Goal: Information Seeking & Learning: Find specific fact

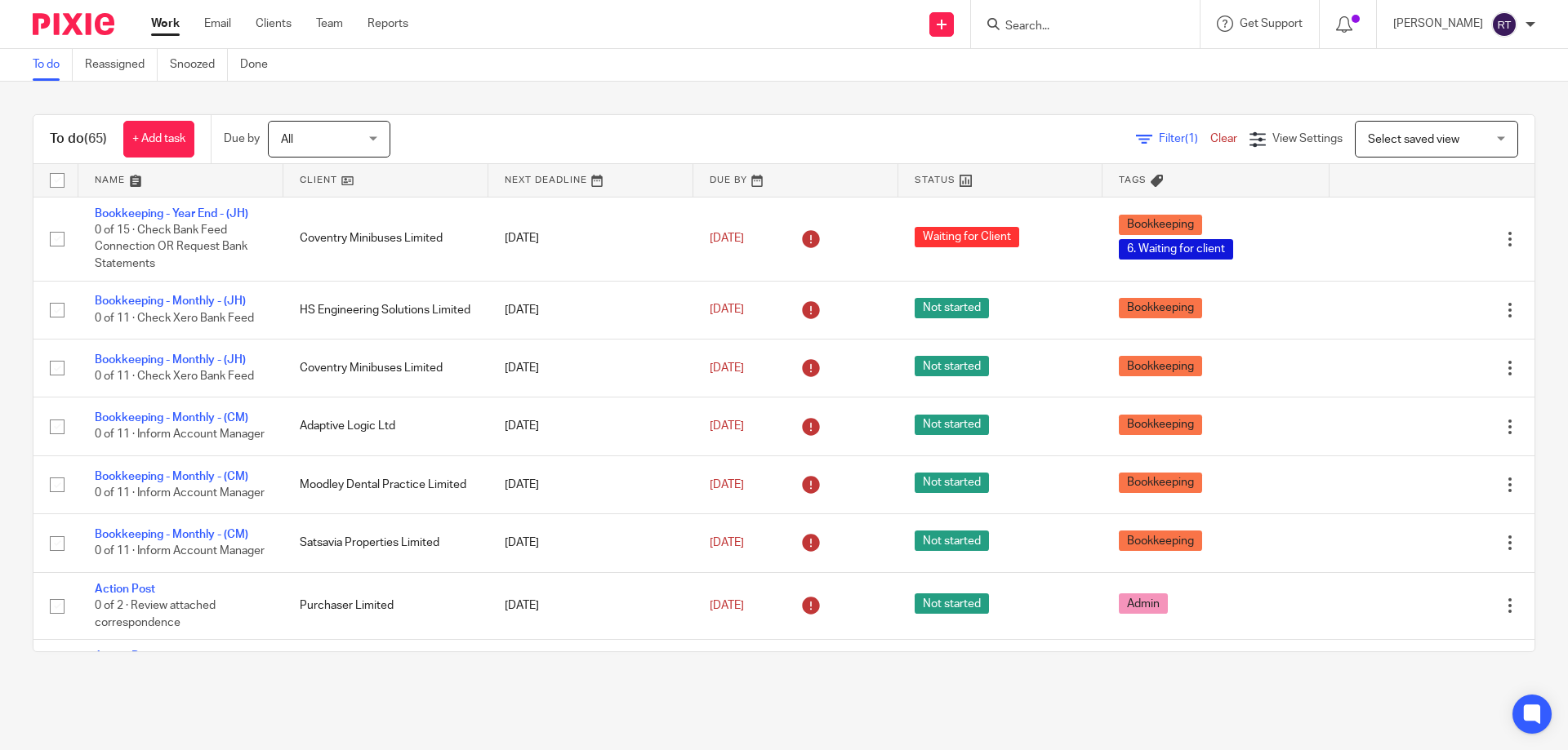
click at [1079, 35] on div at bounding box center [1085, 23] width 229 height 48
click at [1070, 20] on input "Search" at bounding box center [1077, 27] width 147 height 15
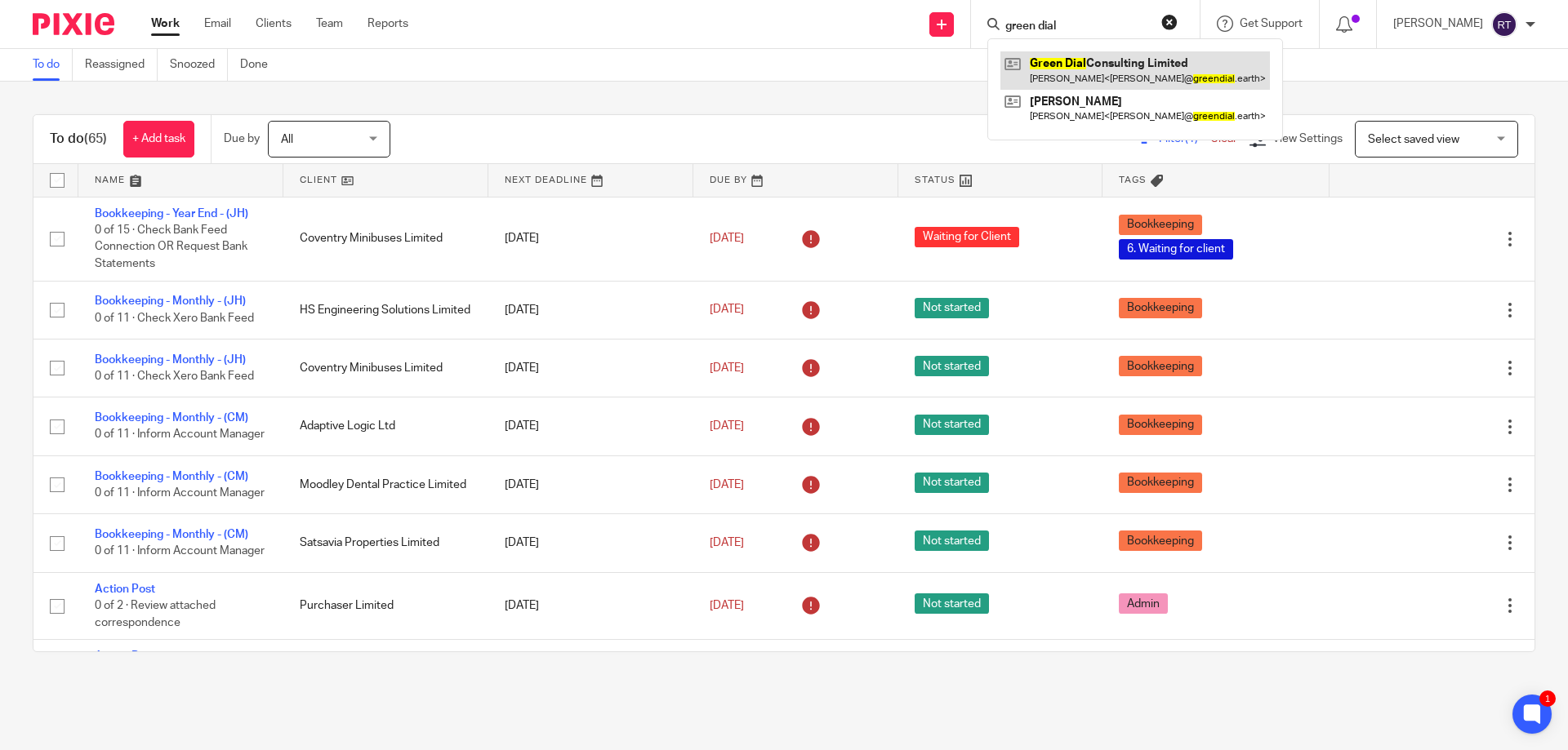
type input "green dial"
click at [1133, 62] on link at bounding box center [1135, 70] width 270 height 37
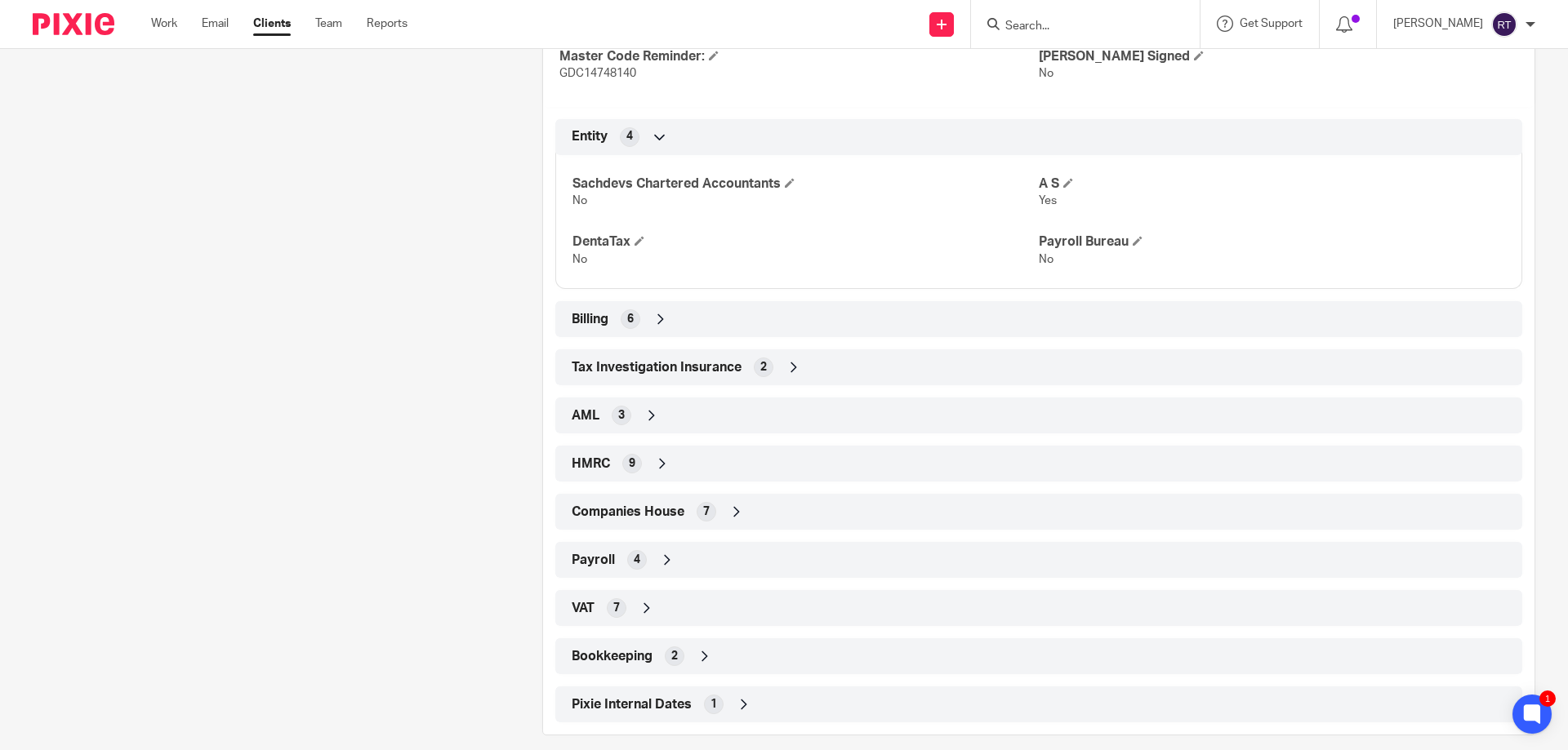
scroll to position [680, 0]
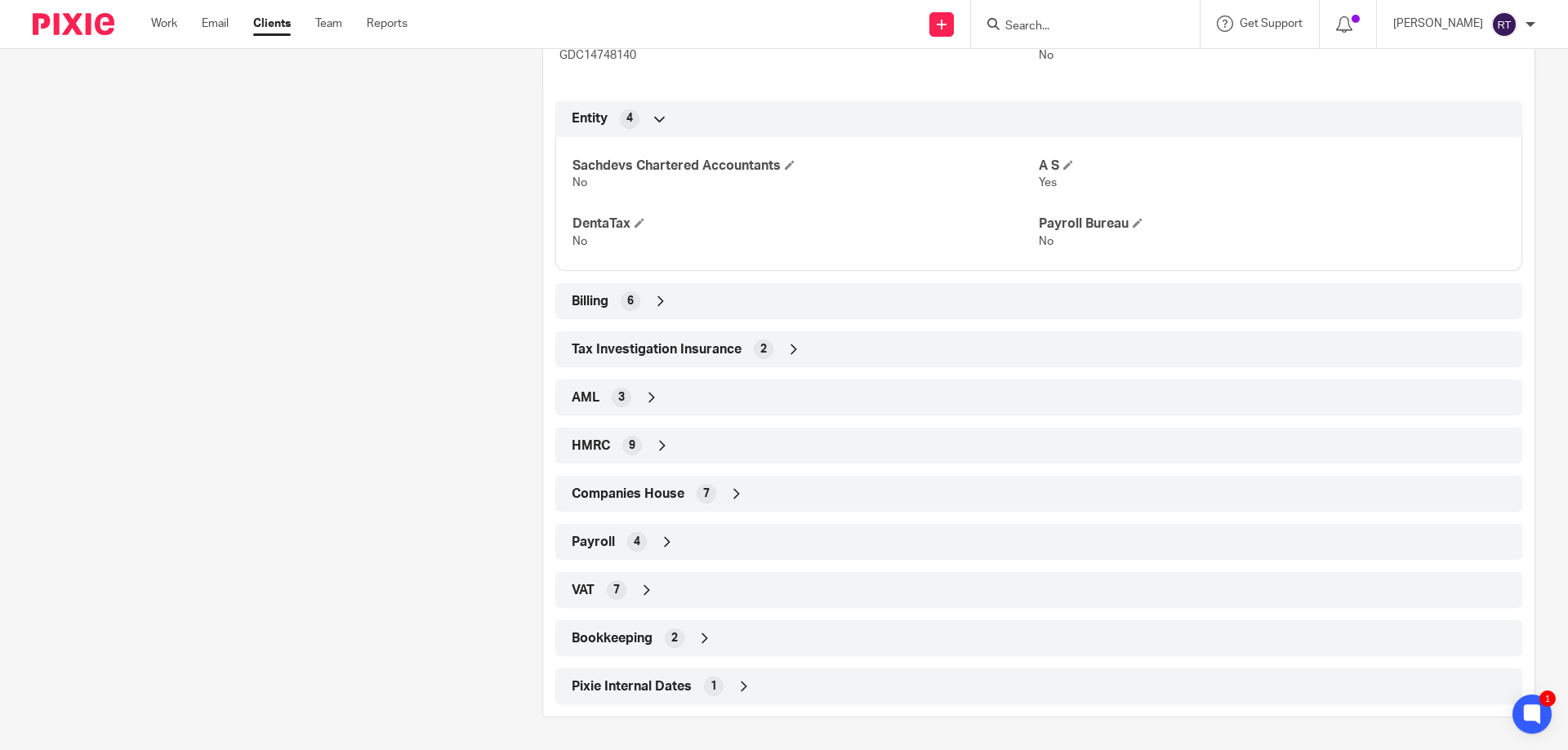
click at [679, 494] on span "Companies House" at bounding box center [628, 494] width 112 height 17
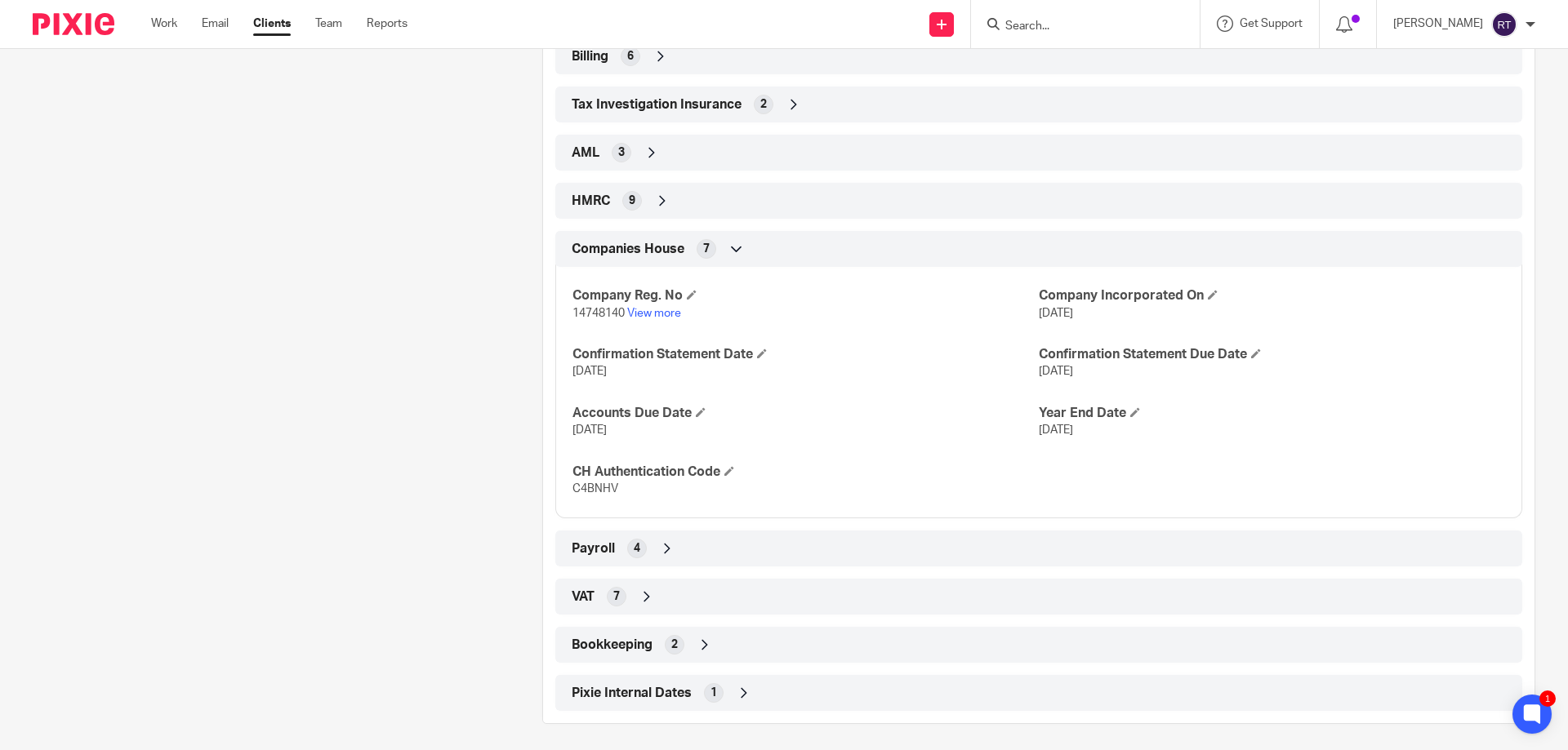
click at [626, 588] on div "VAT 7" at bounding box center [1039, 597] width 942 height 28
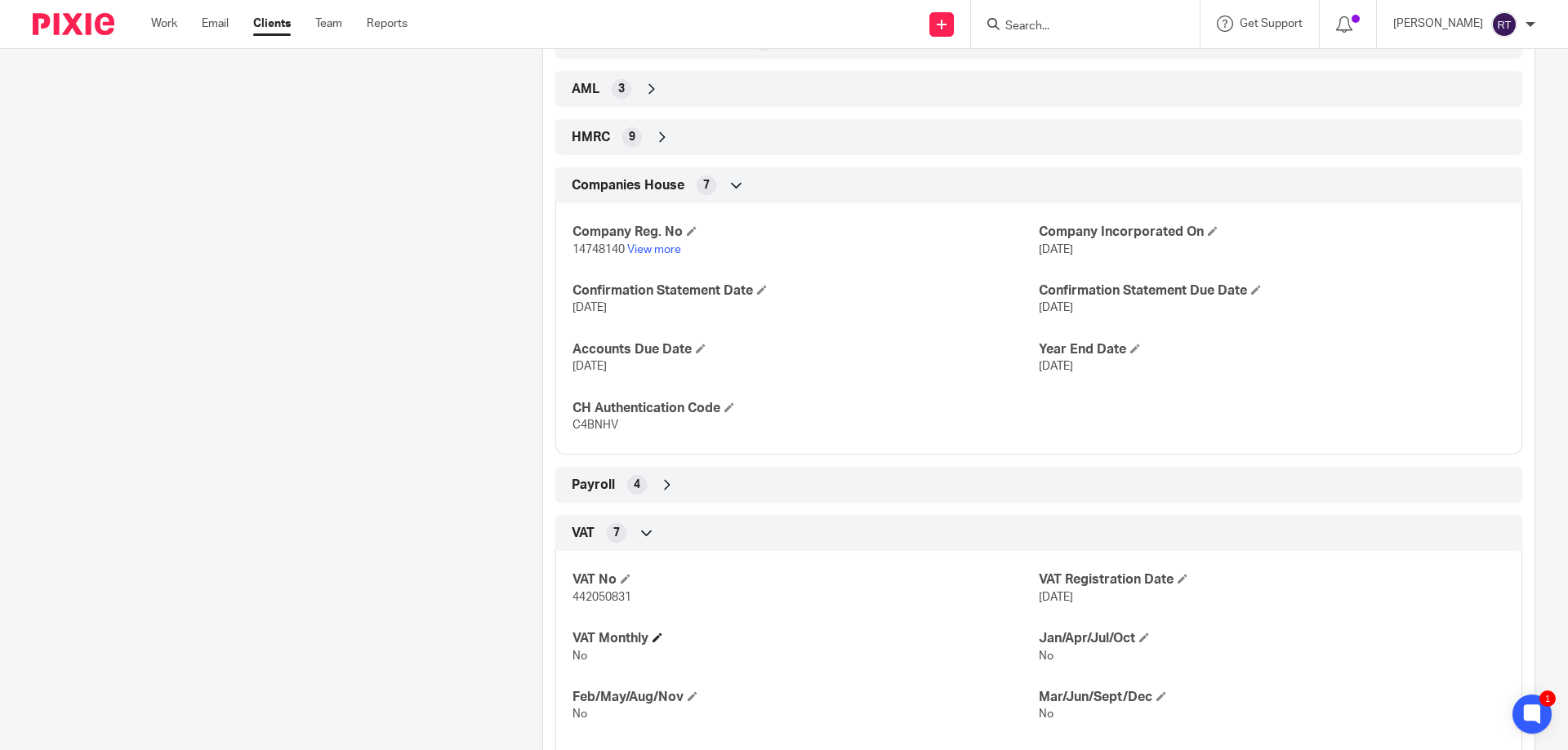
scroll to position [1088, 0]
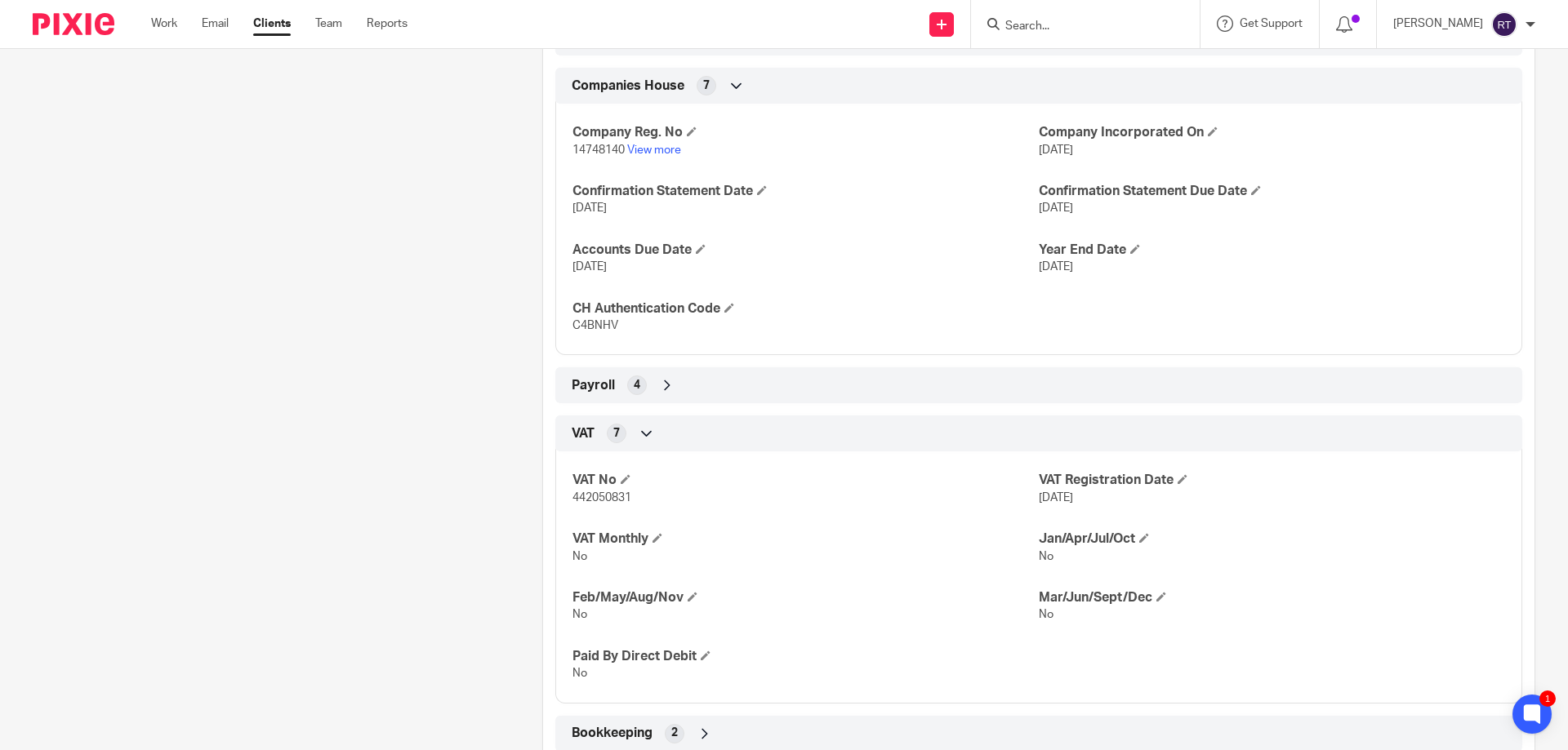
click at [596, 494] on span "442050831" at bounding box center [602, 498] width 59 height 11
copy span "442050831"
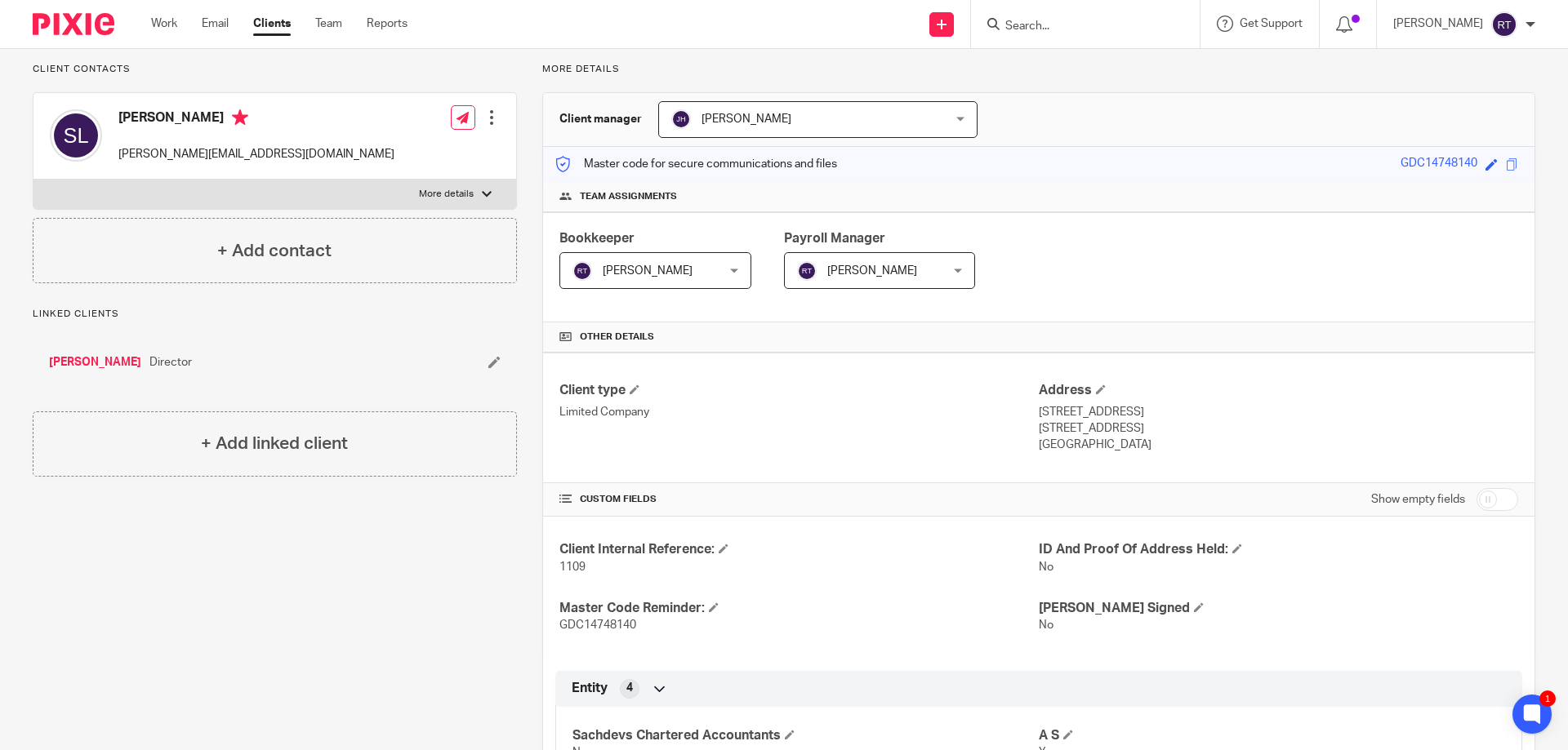
scroll to position [0, 0]
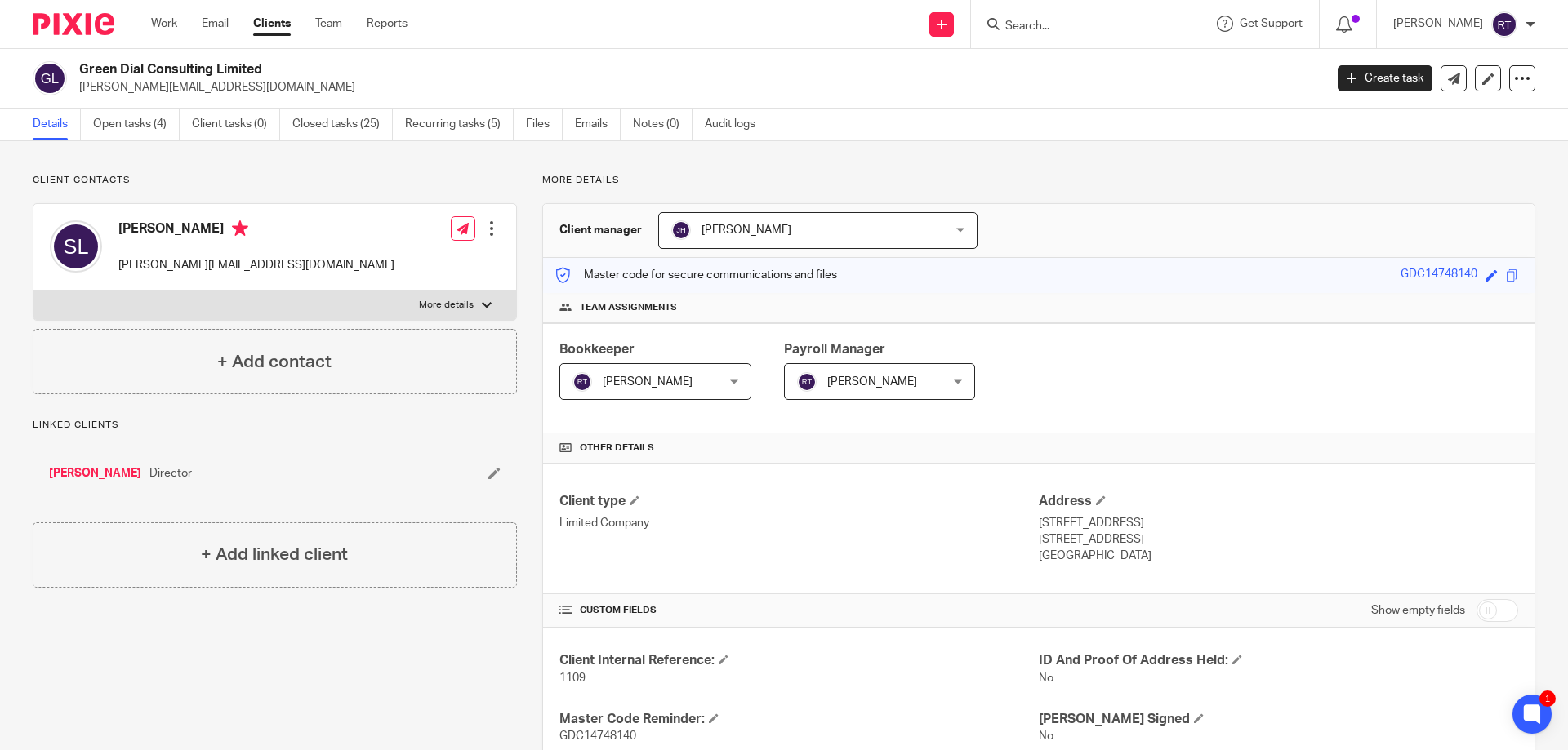
click at [78, 23] on img at bounding box center [74, 23] width 82 height 22
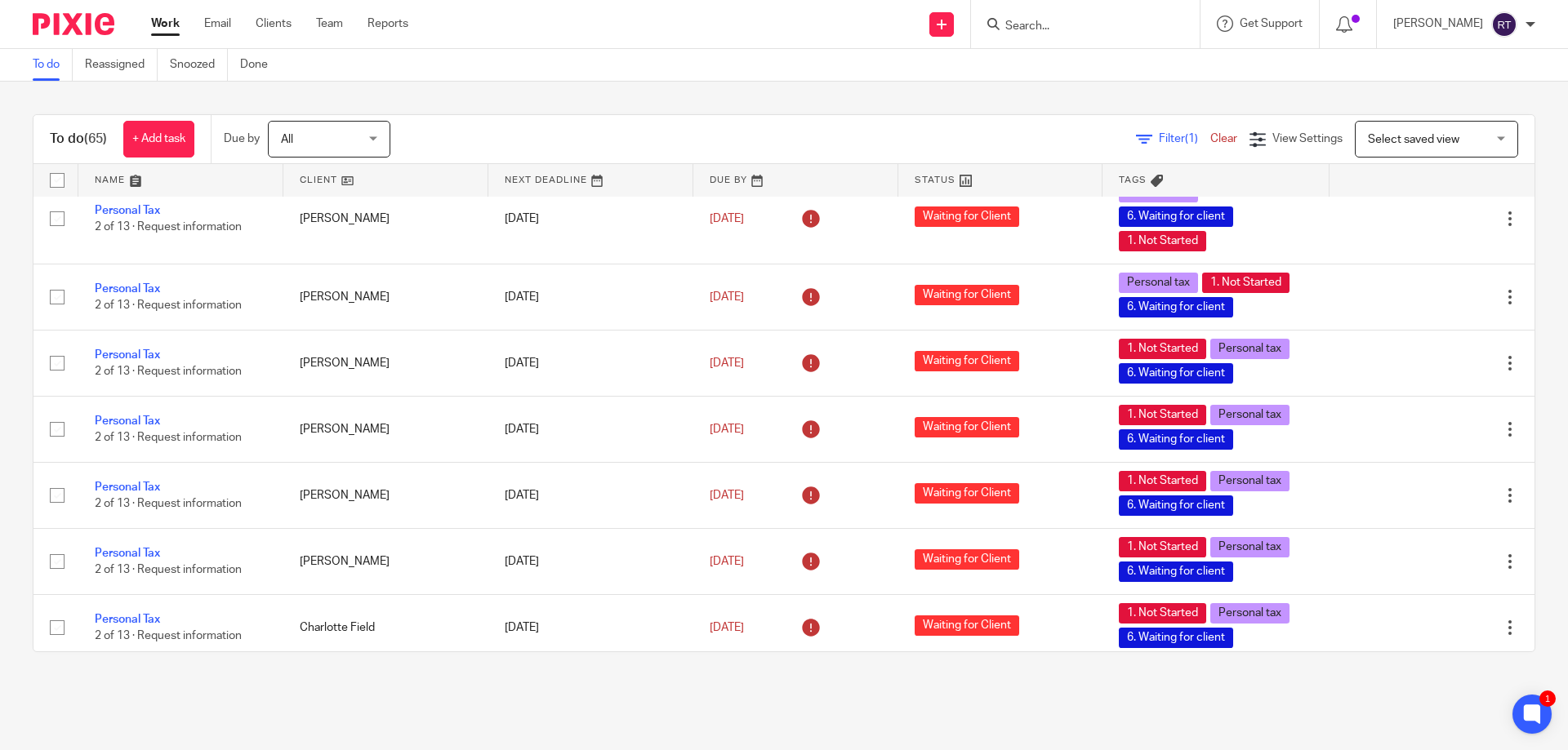
scroll to position [2881, 0]
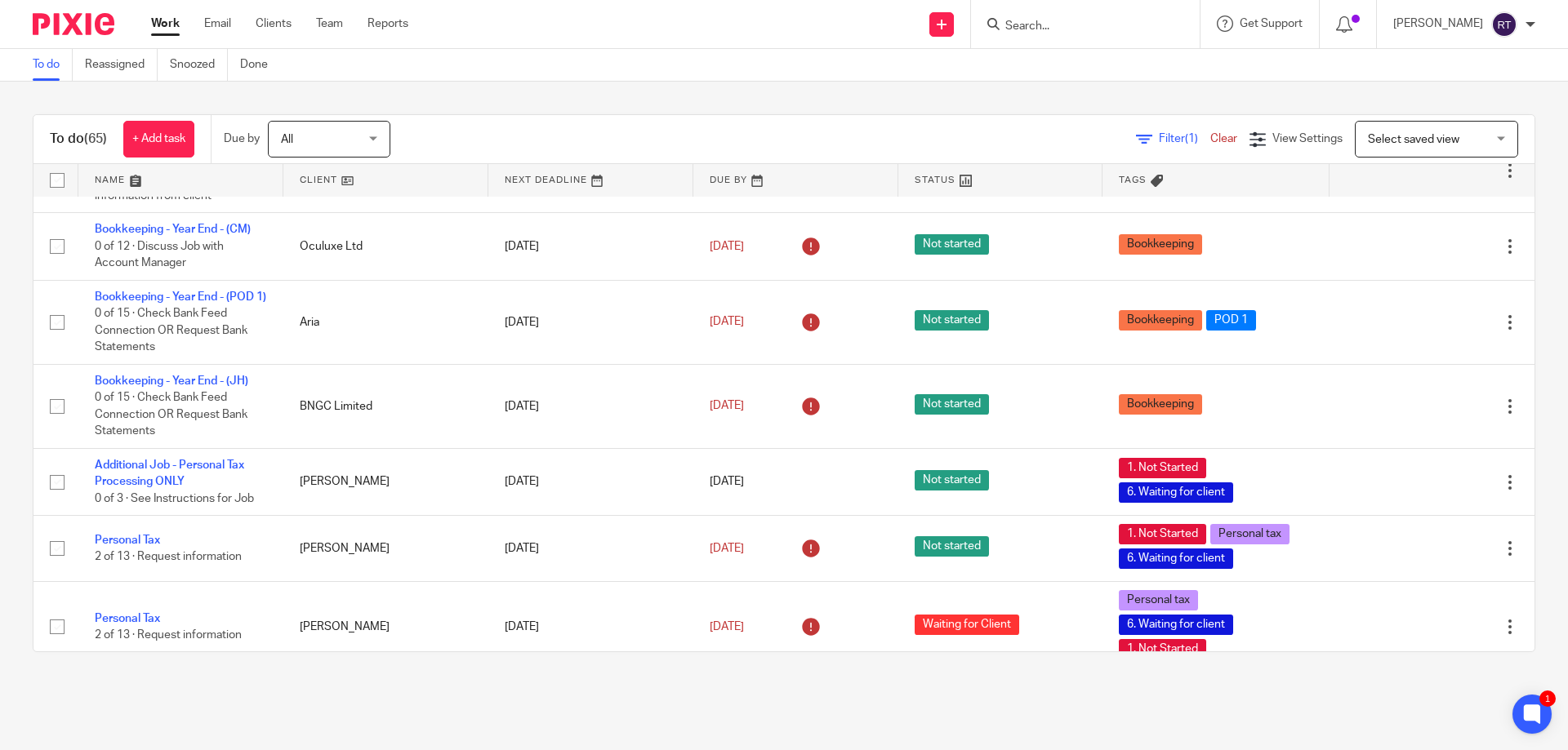
click at [1169, 15] on form at bounding box center [1091, 23] width 174 height 20
click at [1151, 20] on input "Search" at bounding box center [1077, 27] width 147 height 15
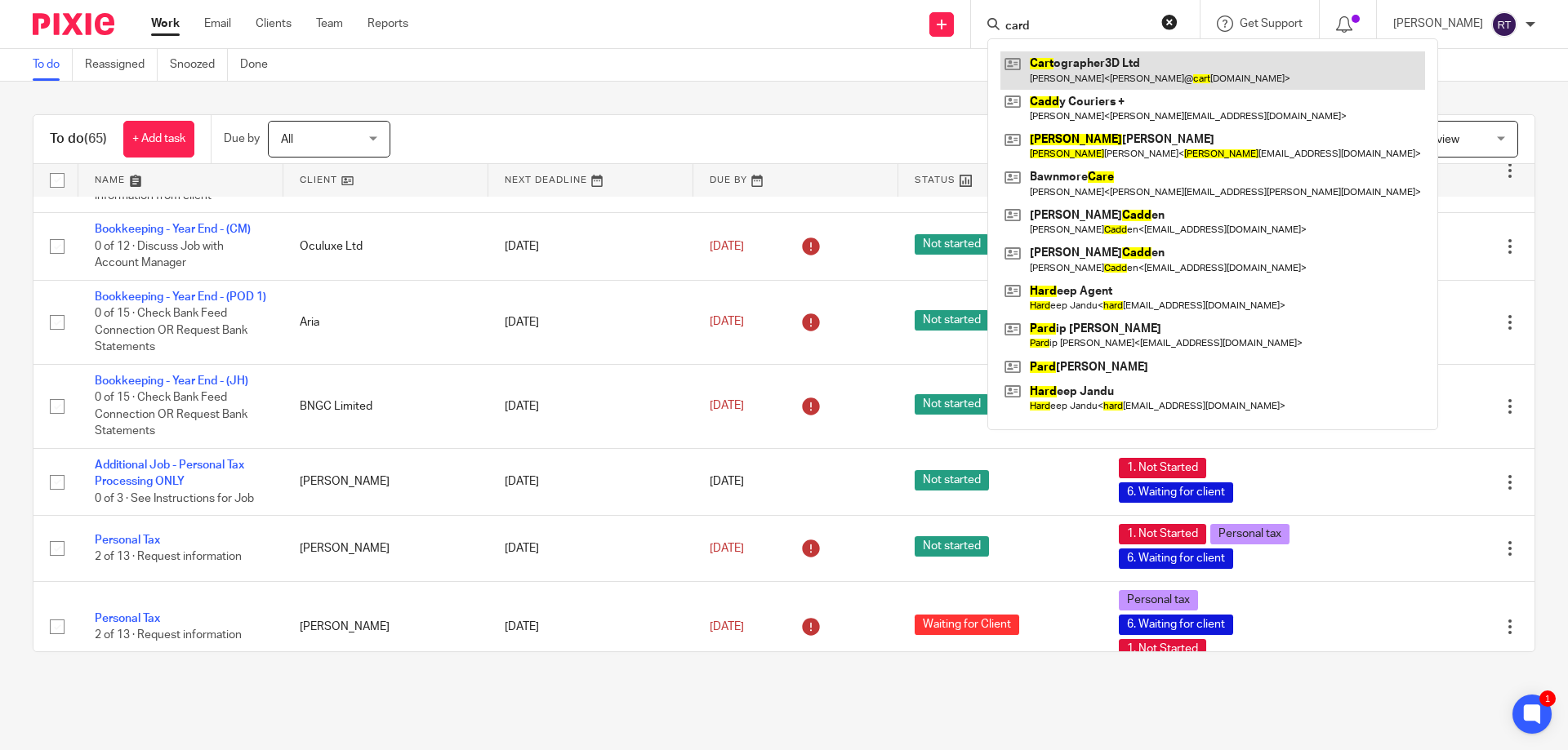
type input "card"
click at [1195, 60] on link at bounding box center [1213, 70] width 425 height 37
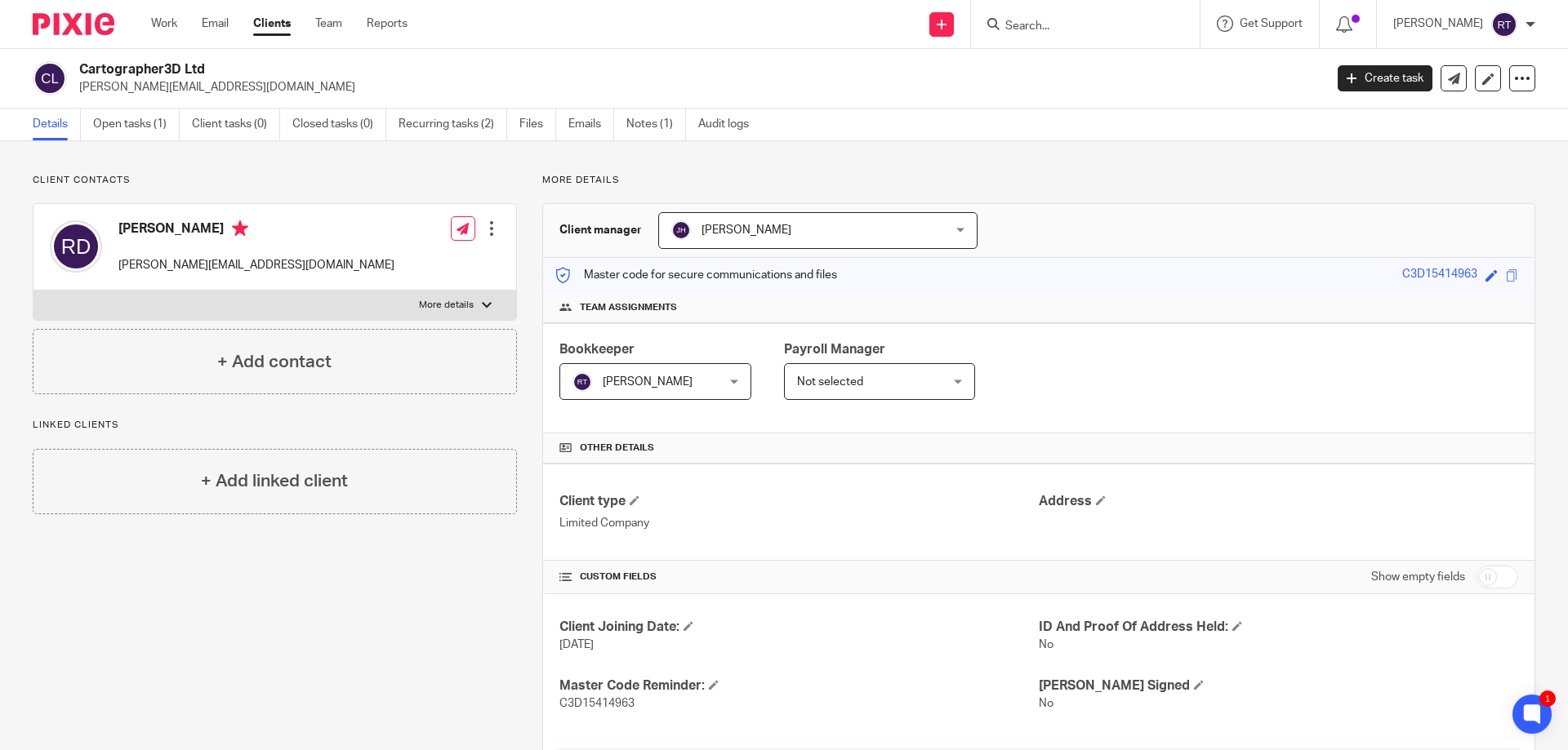
click at [443, 283] on div "Richard Davies richard@cartographer3d.com Edit contact Create client from conta…" at bounding box center [274, 247] width 482 height 86
click at [439, 289] on div "Richard Davies richard@cartographer3d.com Edit contact Create client from conta…" at bounding box center [274, 247] width 482 height 86
click at [432, 305] on p "More details" at bounding box center [446, 305] width 55 height 13
click at [33, 291] on input "More details" at bounding box center [33, 290] width 1 height 1
checkbox input "true"
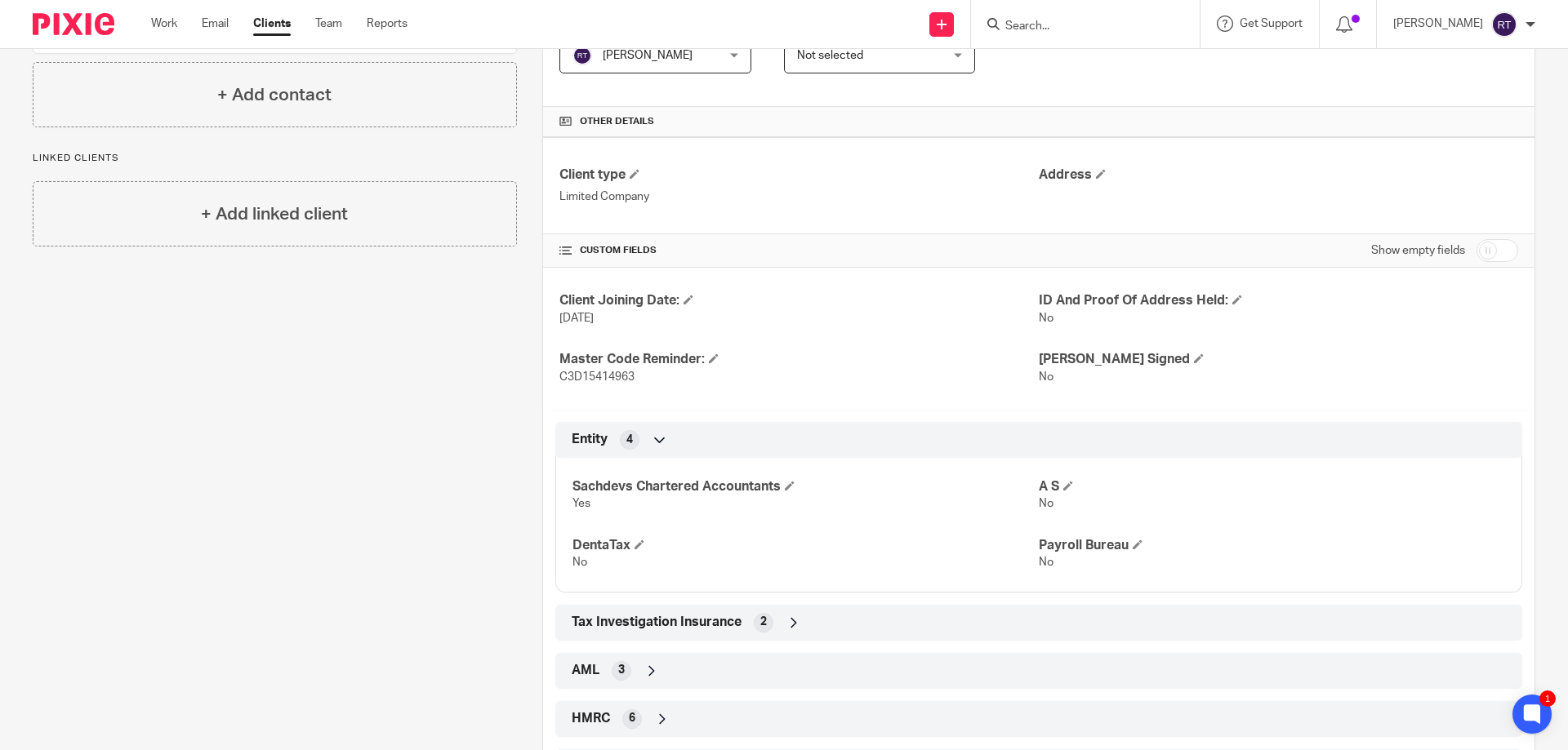
scroll to position [407, 0]
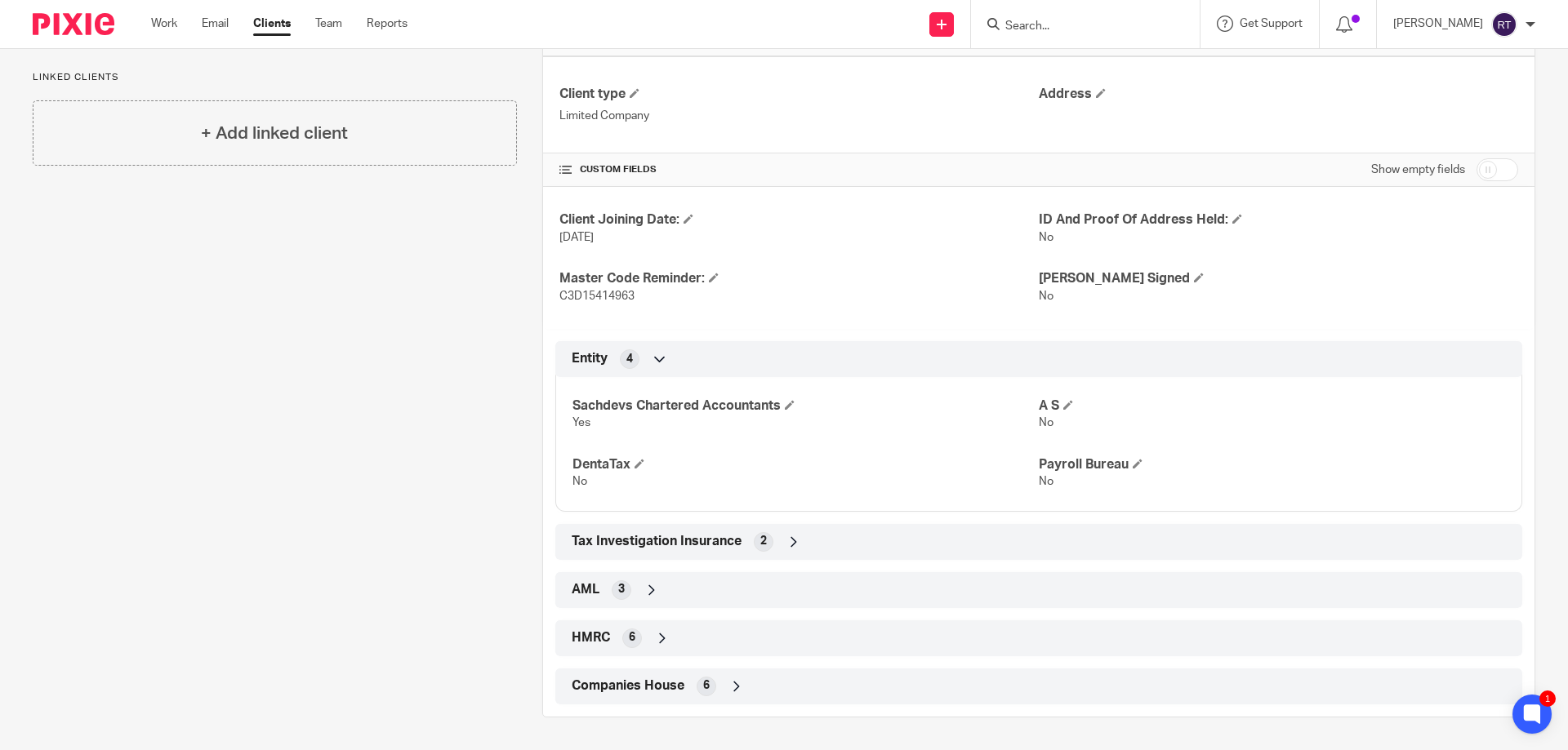
click at [680, 687] on div "Companies House 6" at bounding box center [1039, 686] width 942 height 28
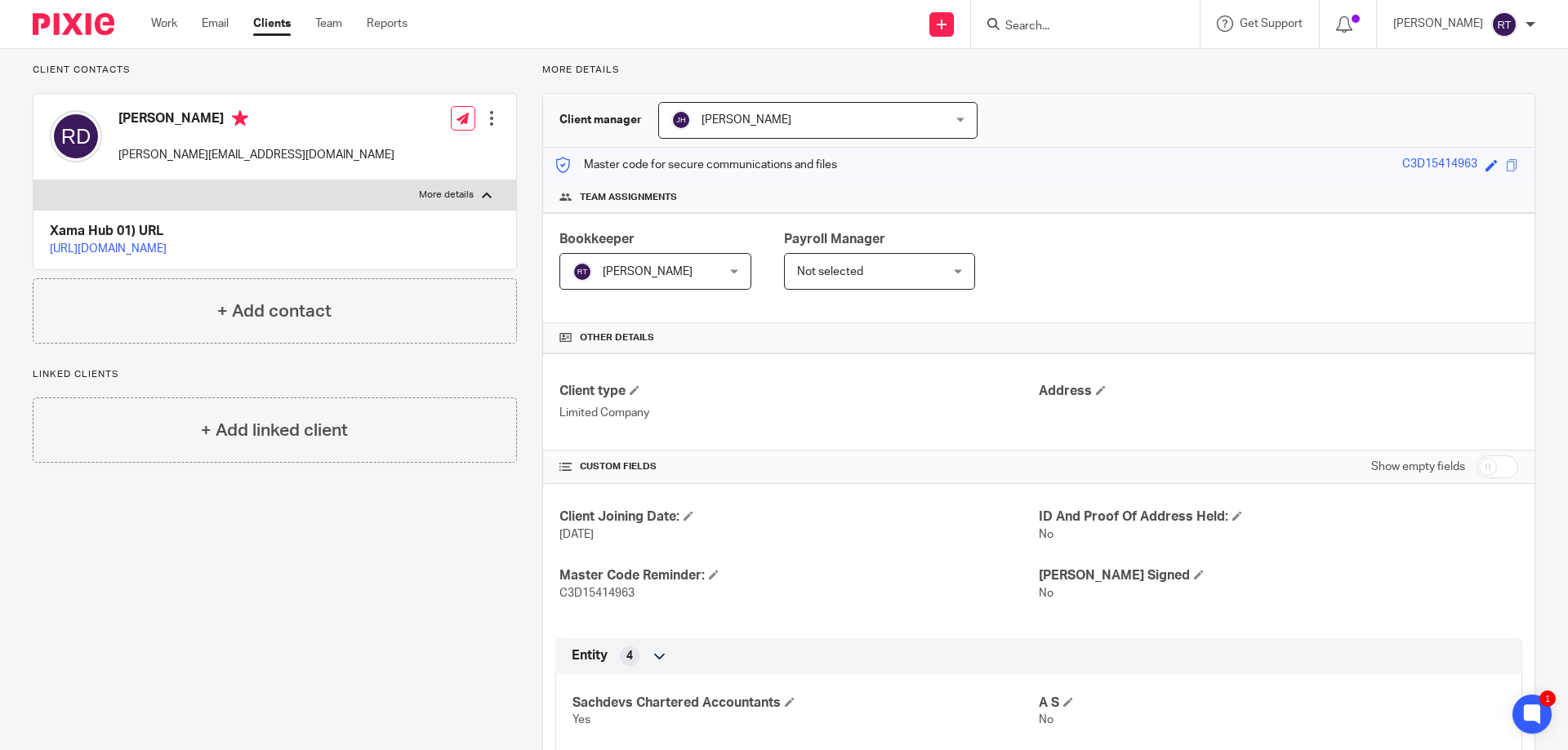
scroll to position [0, 0]
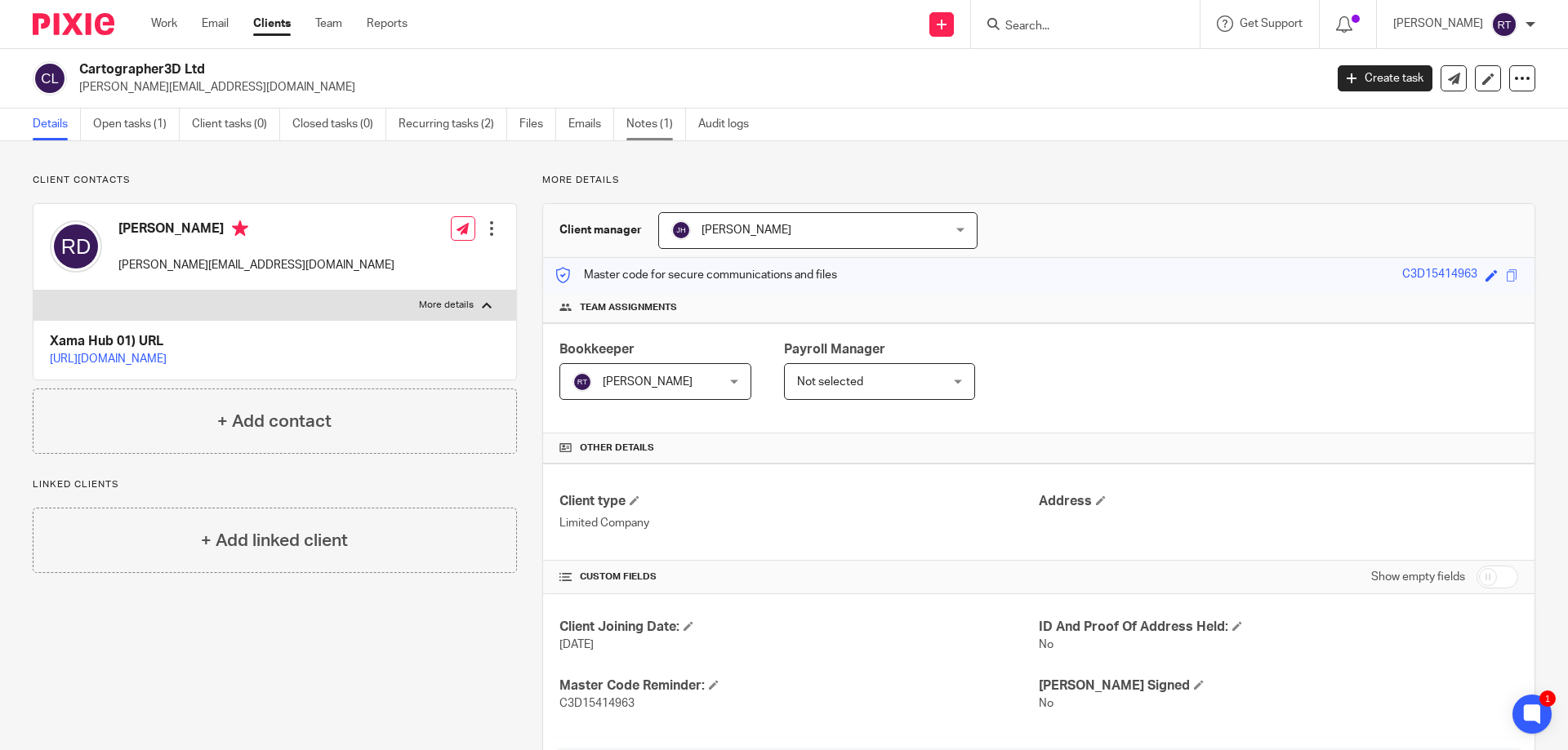
click at [629, 117] on link "Notes (1)" at bounding box center [656, 124] width 59 height 32
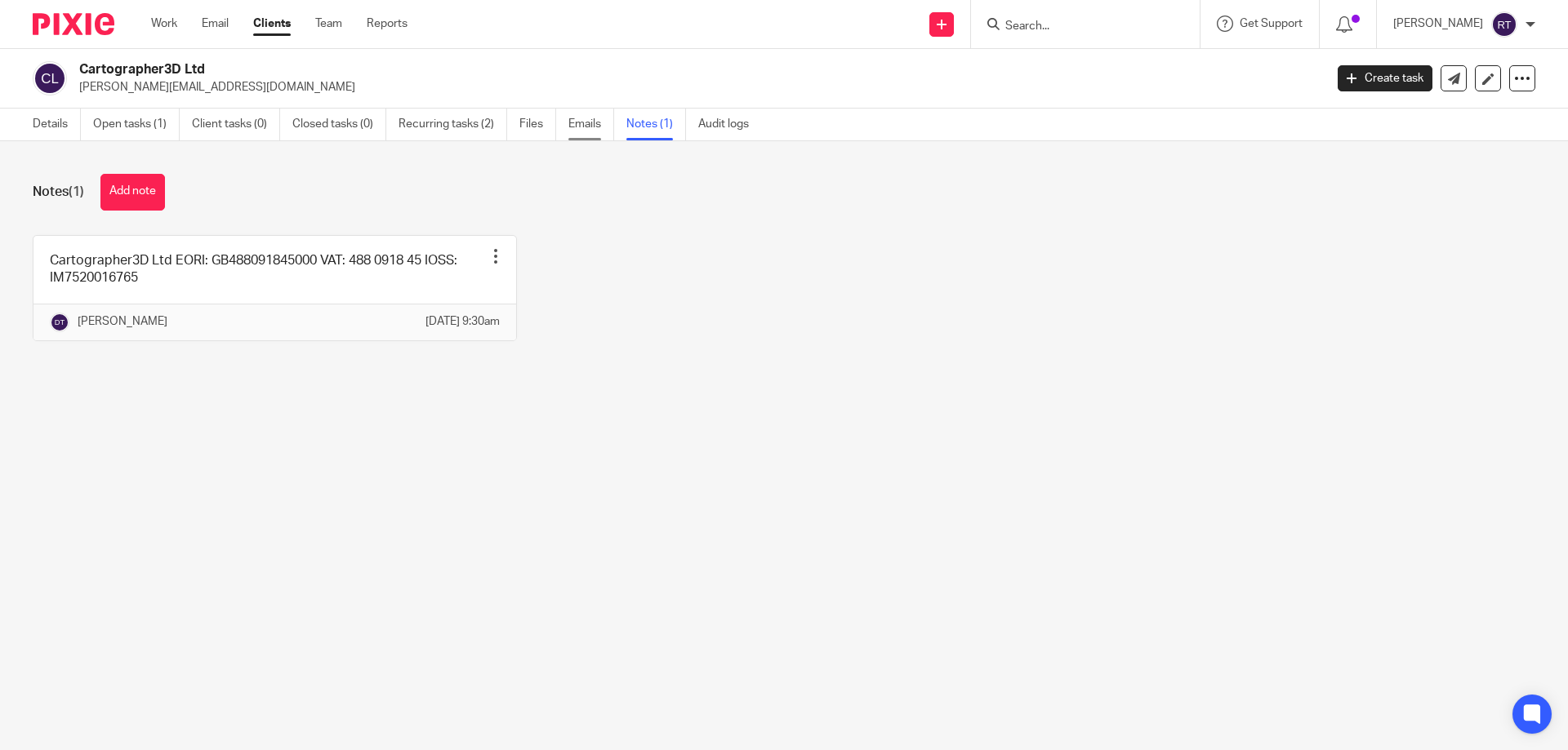
click at [589, 126] on link "Emails" at bounding box center [591, 124] width 46 height 32
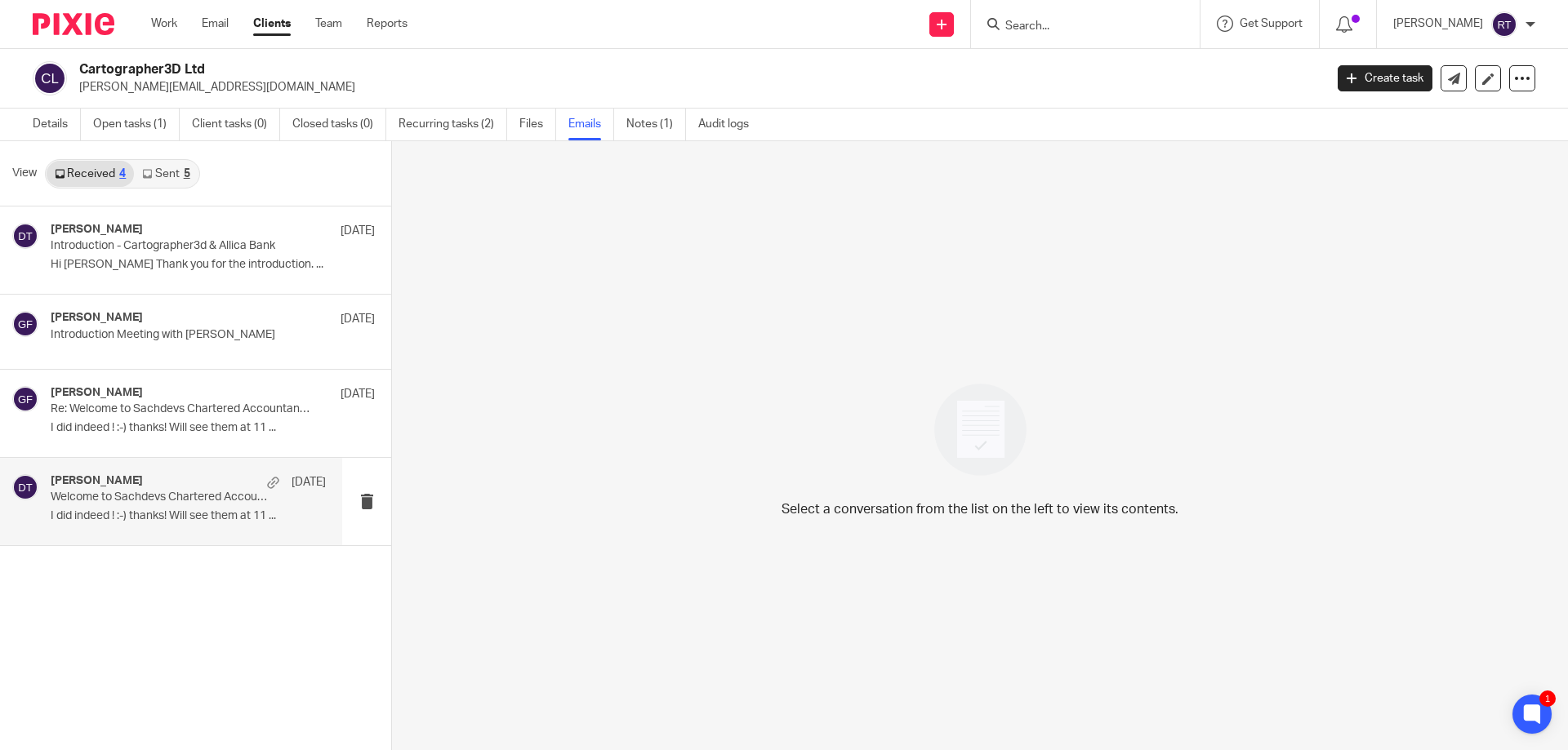
click at [193, 481] on div "[PERSON_NAME] [DATE]" at bounding box center [188, 482] width 275 height 17
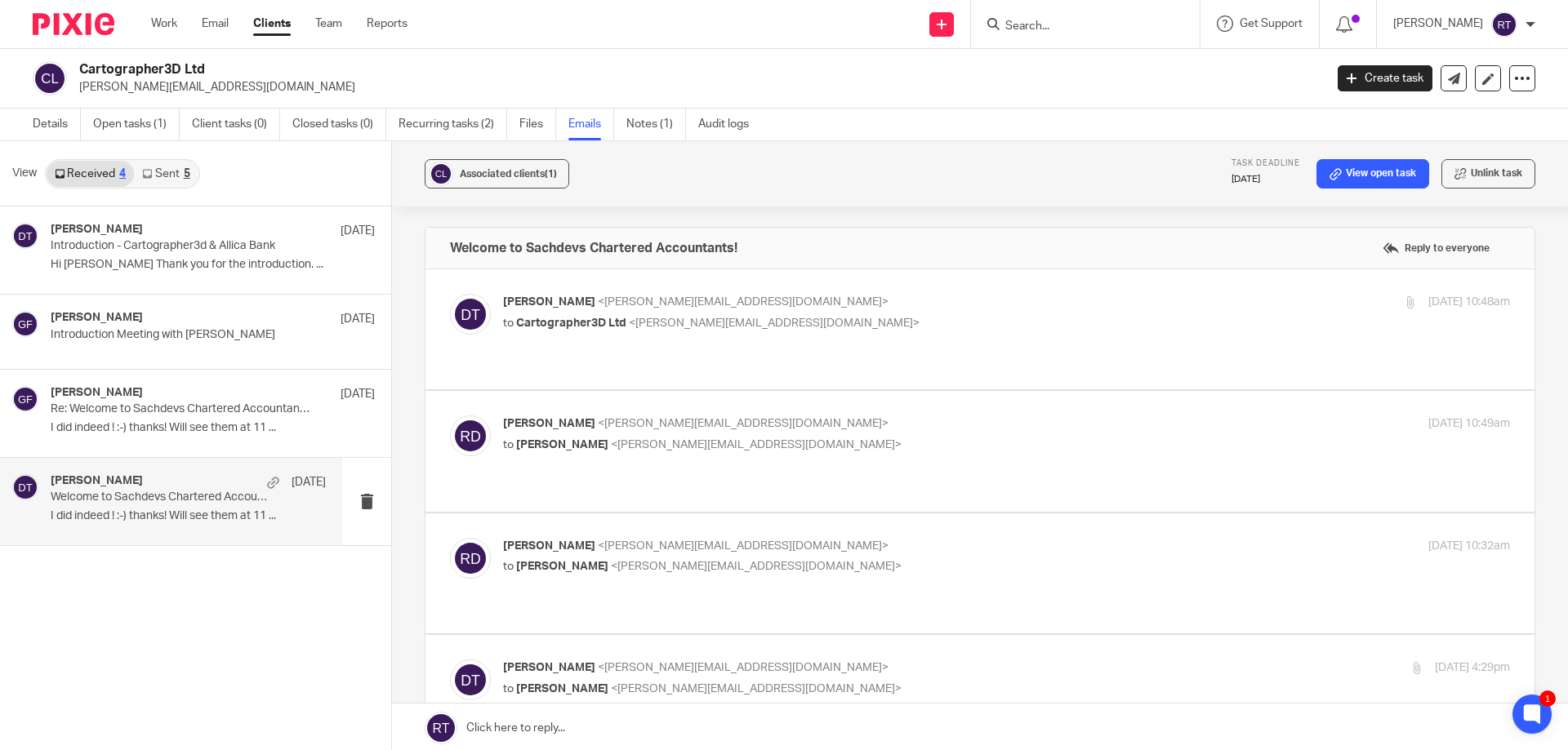
click at [806, 325] on p "to Cartographer3D Ltd <richard@cartographer3d.com>" at bounding box center [838, 324] width 671 height 17
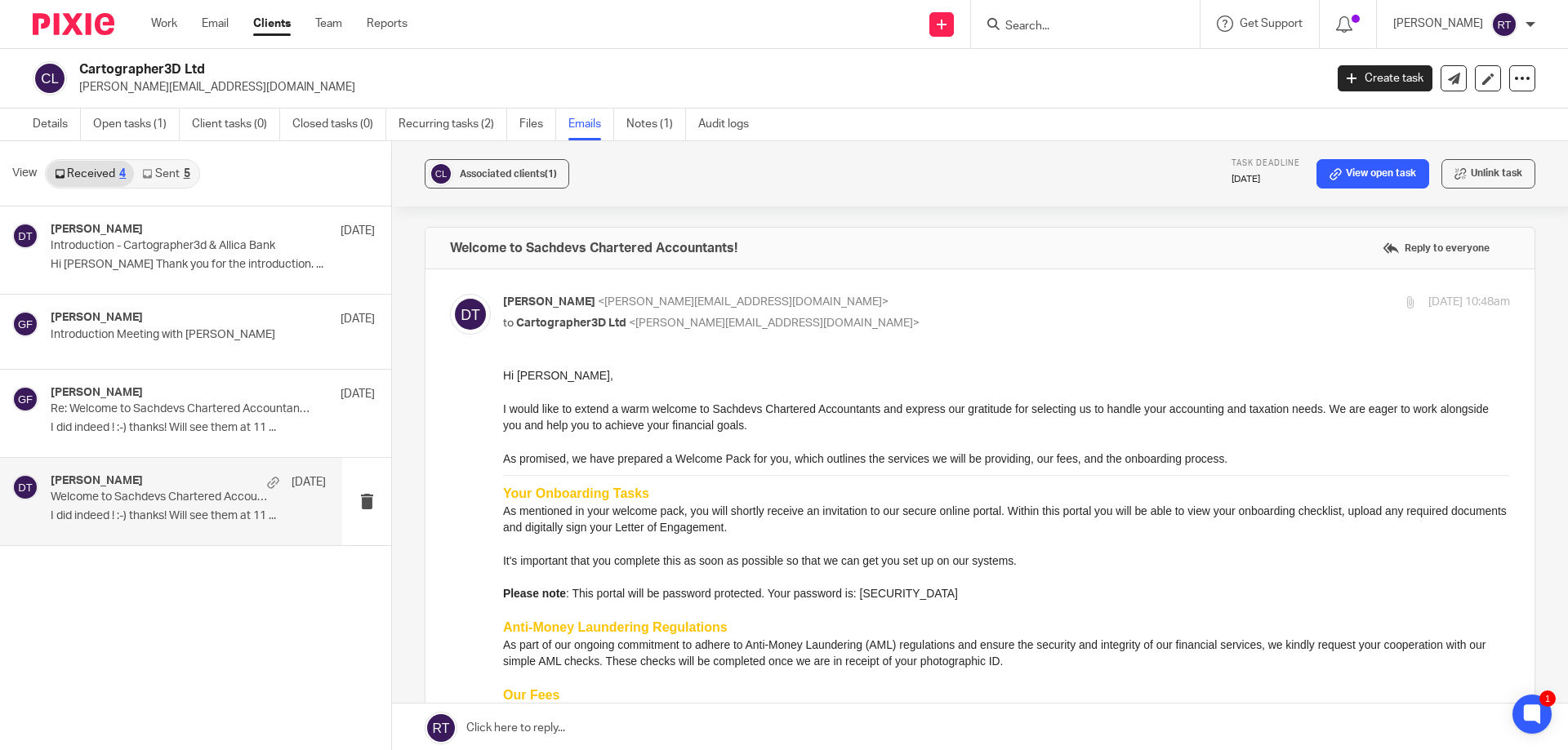
click at [806, 325] on p "to Cartographer3D Ltd <richard@cartographer3d.com>" at bounding box center [838, 324] width 671 height 17
checkbox input "false"
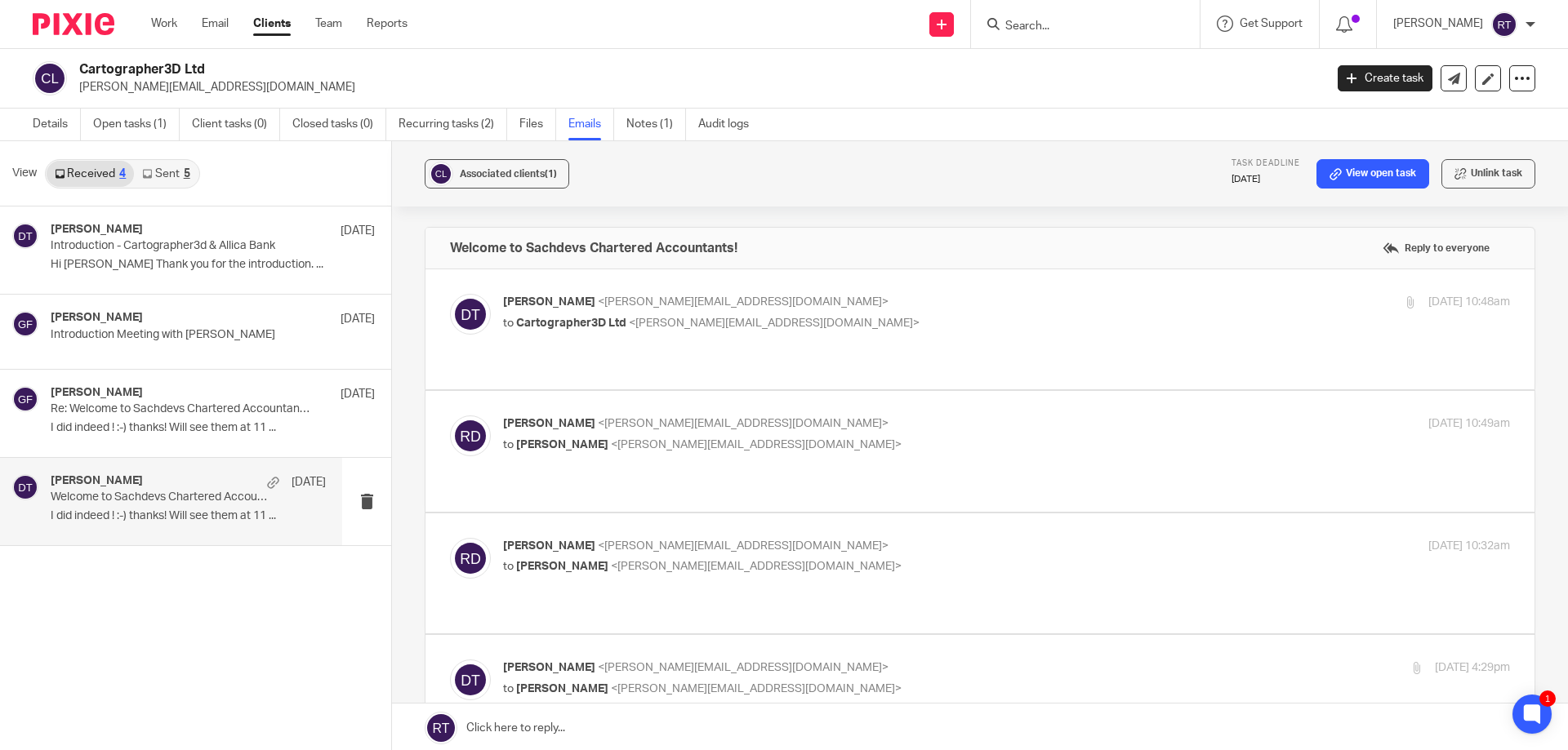
click at [804, 437] on p "to Deanna Templeton <deanna@sachdevs-ca.com>" at bounding box center [838, 445] width 671 height 17
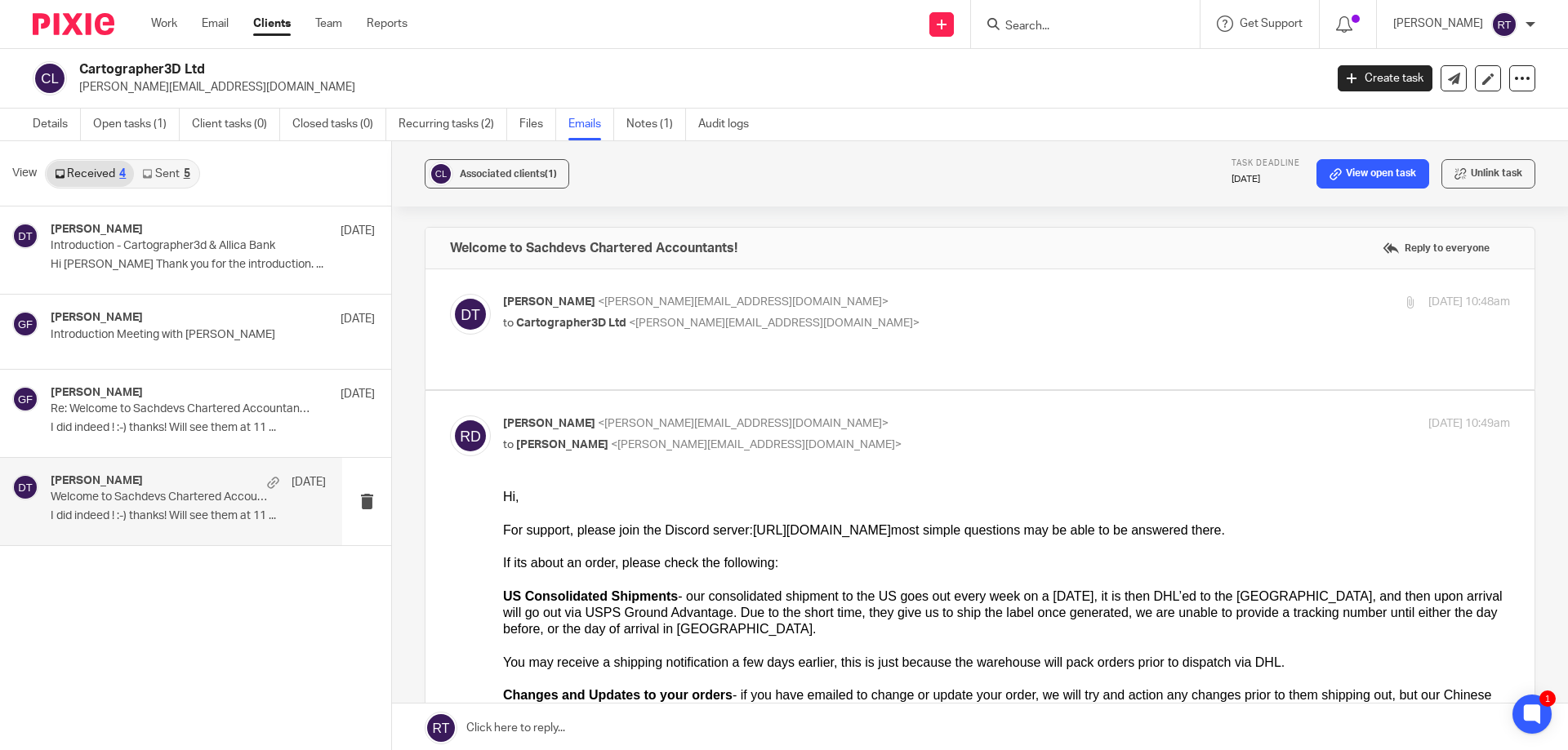
click at [804, 437] on p "to Deanna Templeton <deanna@sachdevs-ca.com>" at bounding box center [838, 445] width 671 height 17
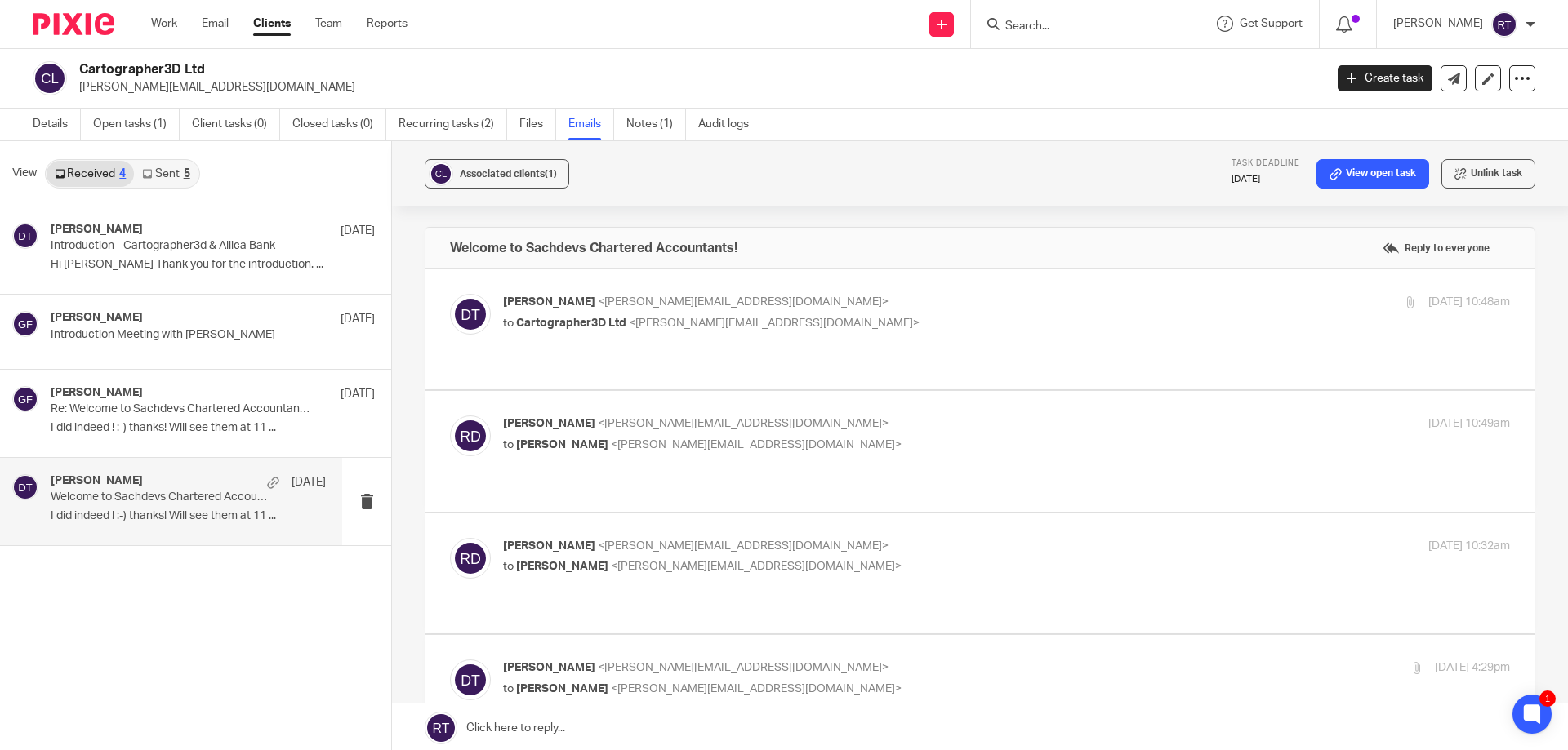
click at [804, 437] on p "to Deanna Templeton <deanna@sachdevs-ca.com>" at bounding box center [838, 445] width 671 height 17
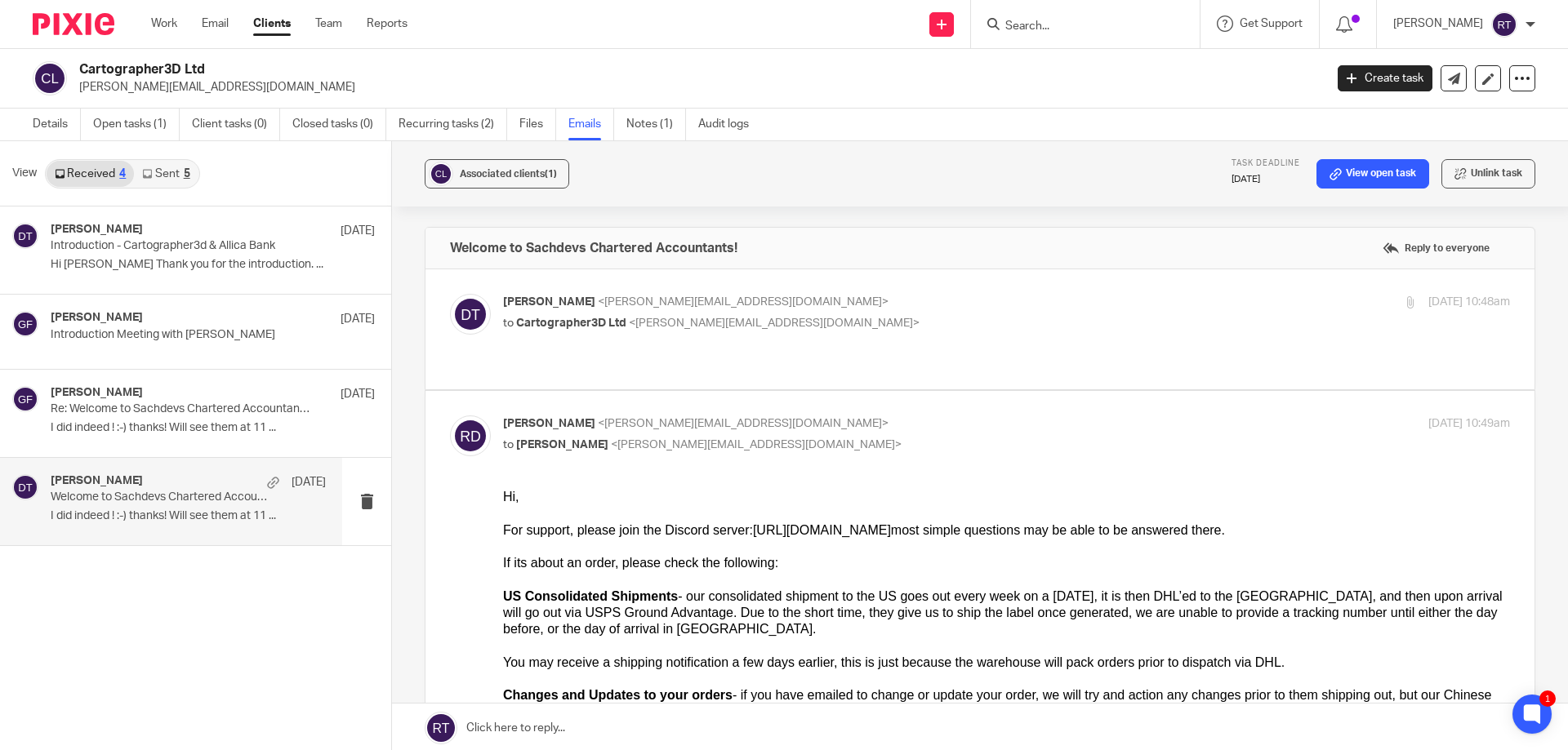
click at [804, 437] on p "to Deanna Templeton <deanna@sachdevs-ca.com>" at bounding box center [838, 445] width 671 height 17
checkbox input "false"
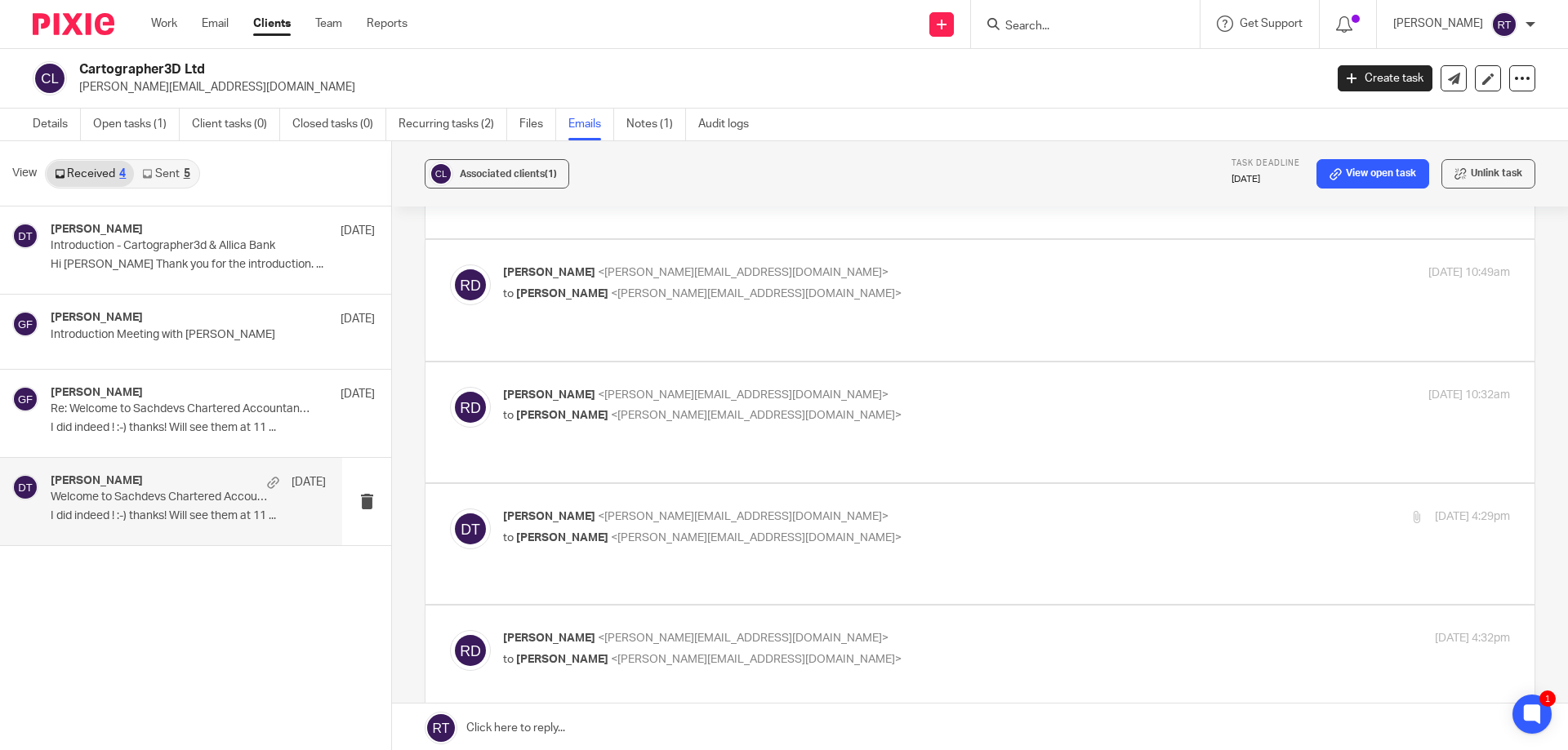
scroll to position [164, 0]
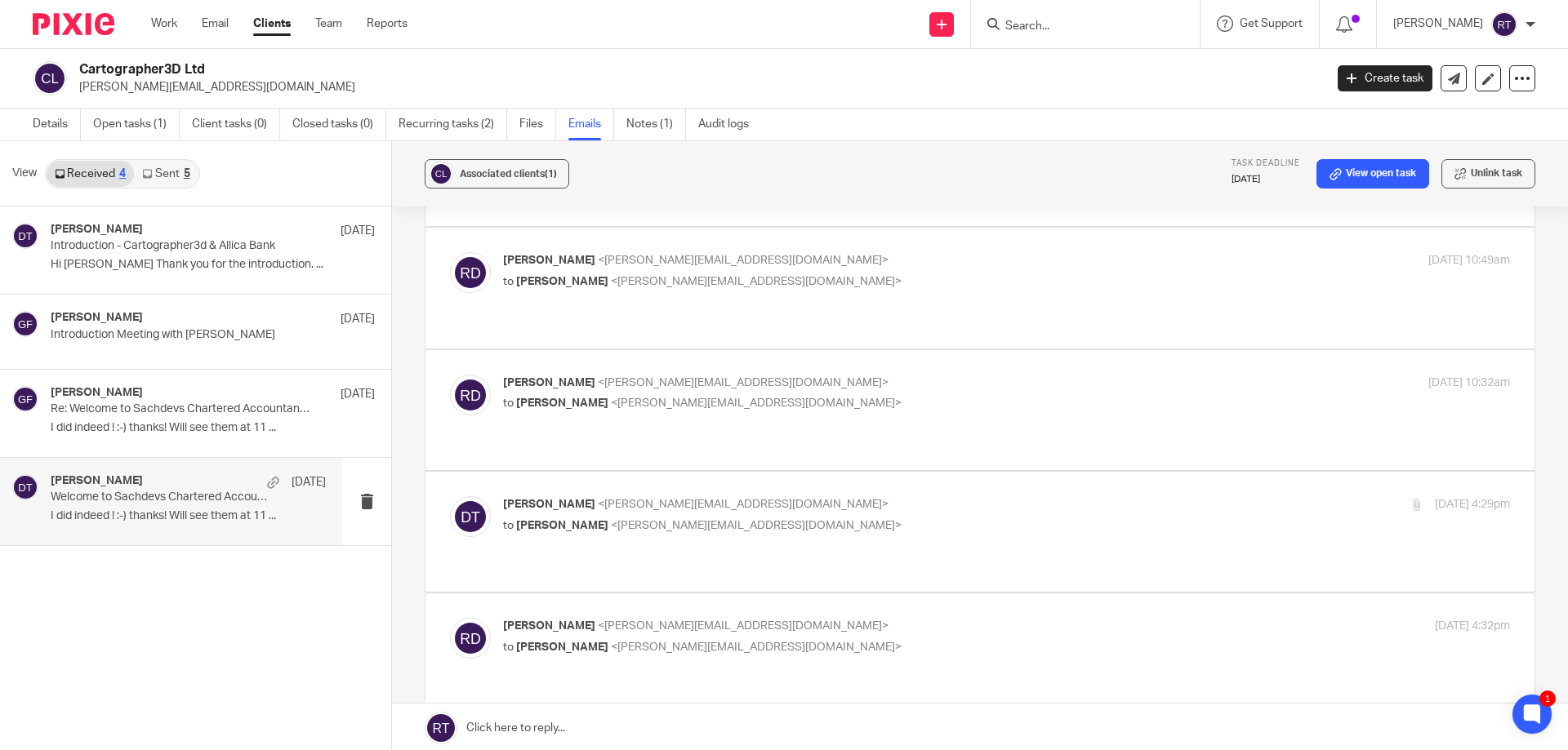
click at [798, 395] on p "to Deanna Templeton <deanna@sachdevs-ca.com>" at bounding box center [838, 404] width 671 height 17
checkbox input "true"
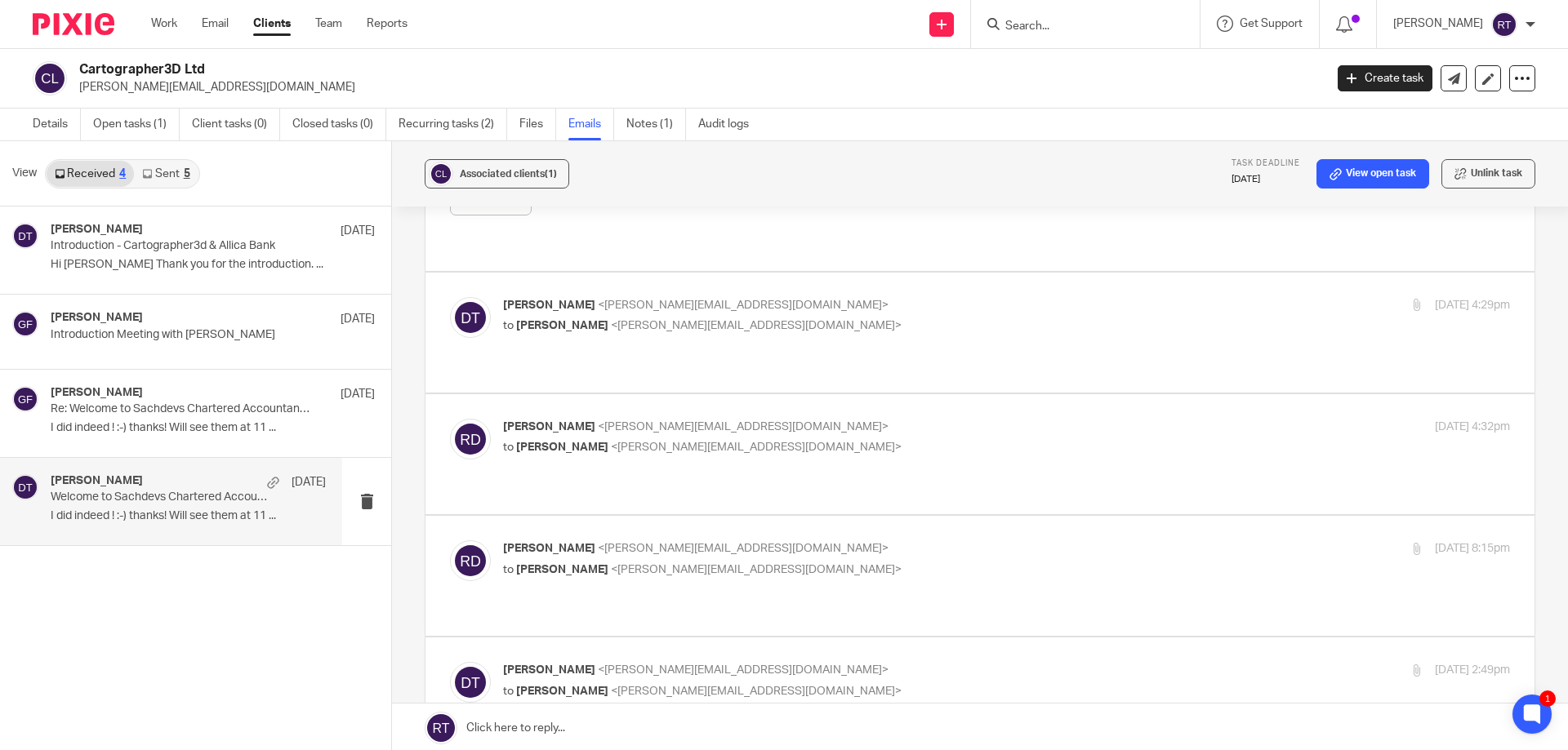
scroll to position [1632, 0]
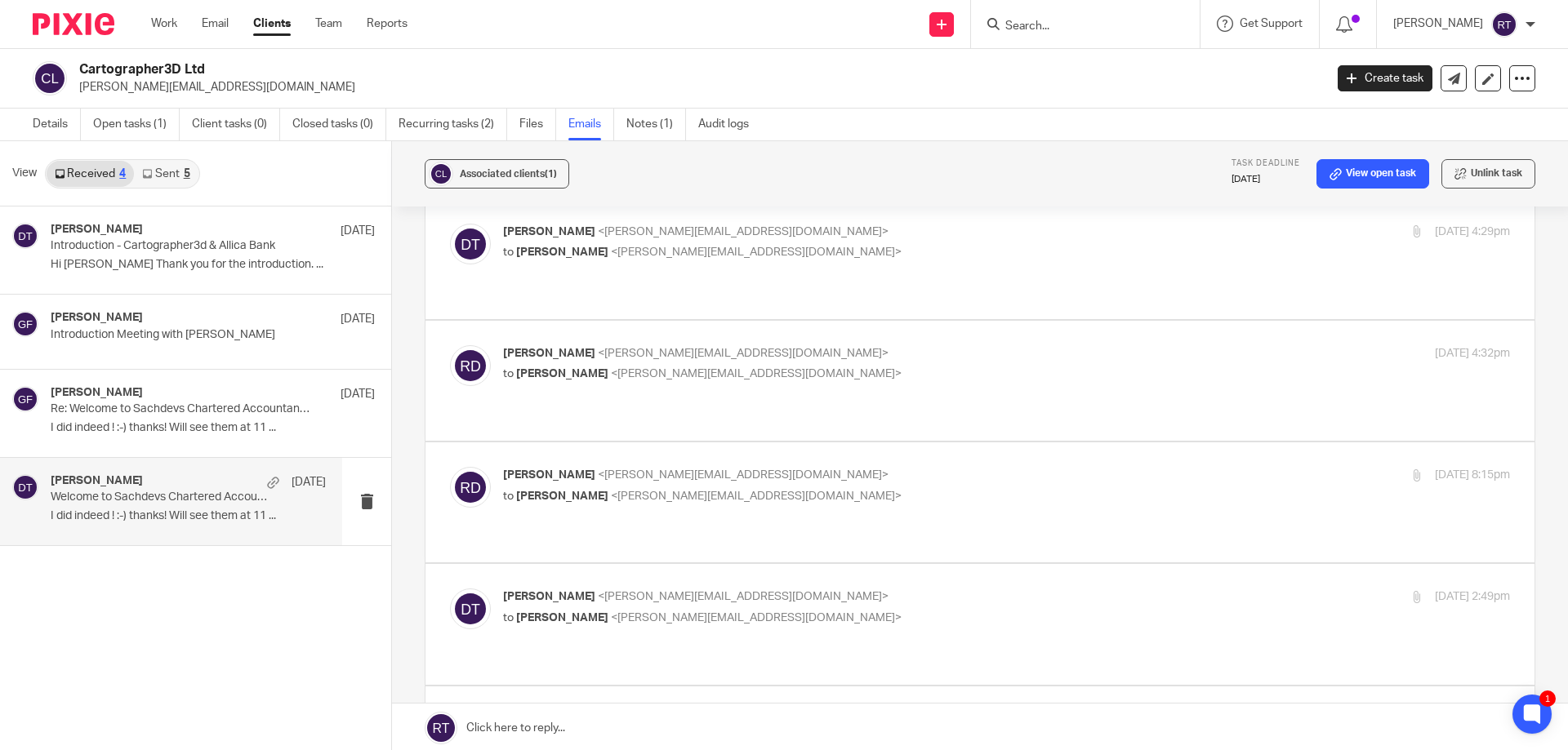
click at [824, 224] on div "Deanna Templeton <deanna@sachdevs-ca.com> to Richard Davies <richard@cartograph…" at bounding box center [980, 259] width 1060 height 71
click at [824, 235] on label at bounding box center [980, 259] width 1109 height 120
click at [450, 224] on input "checkbox" at bounding box center [449, 223] width 1 height 1
checkbox input "true"
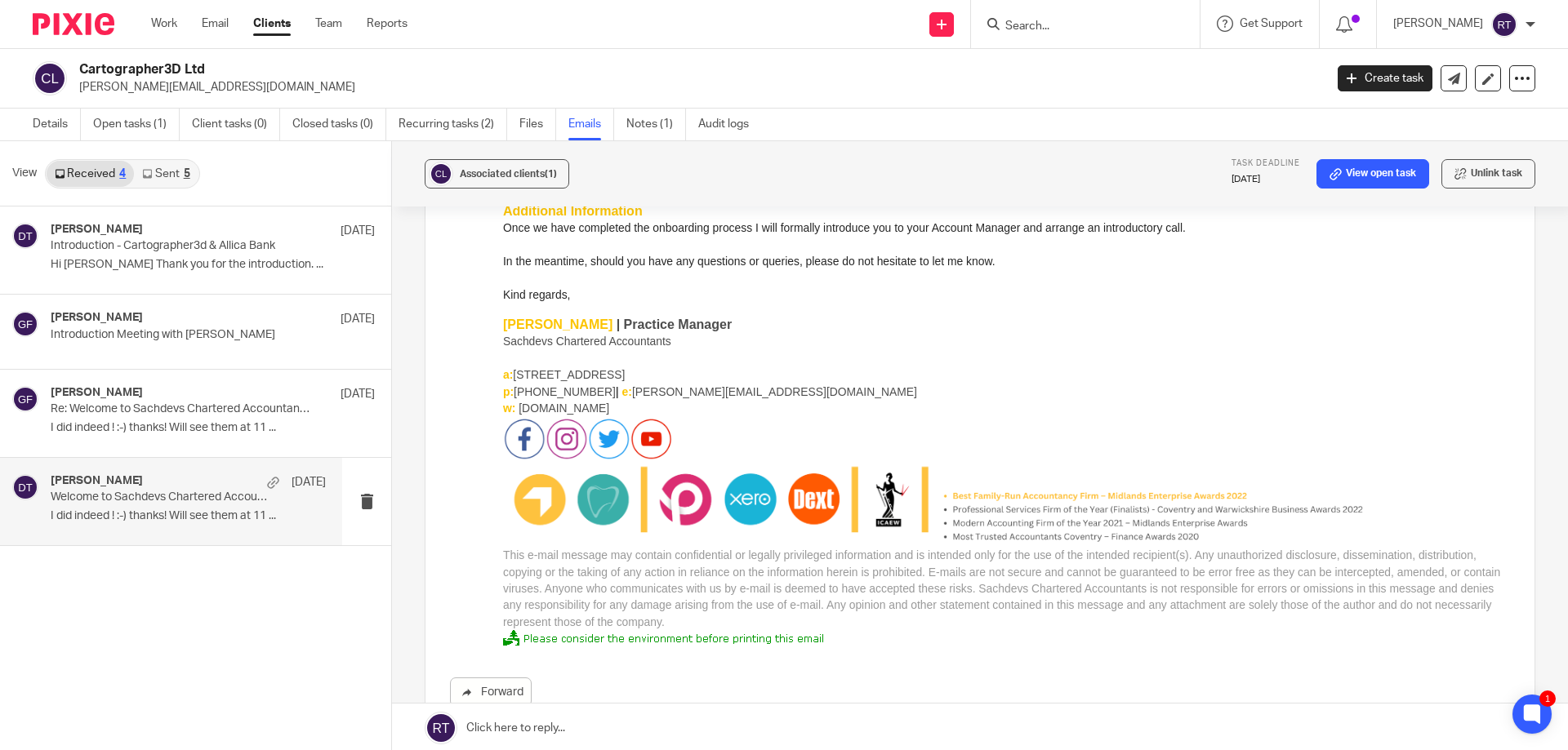
scroll to position [3510, 0]
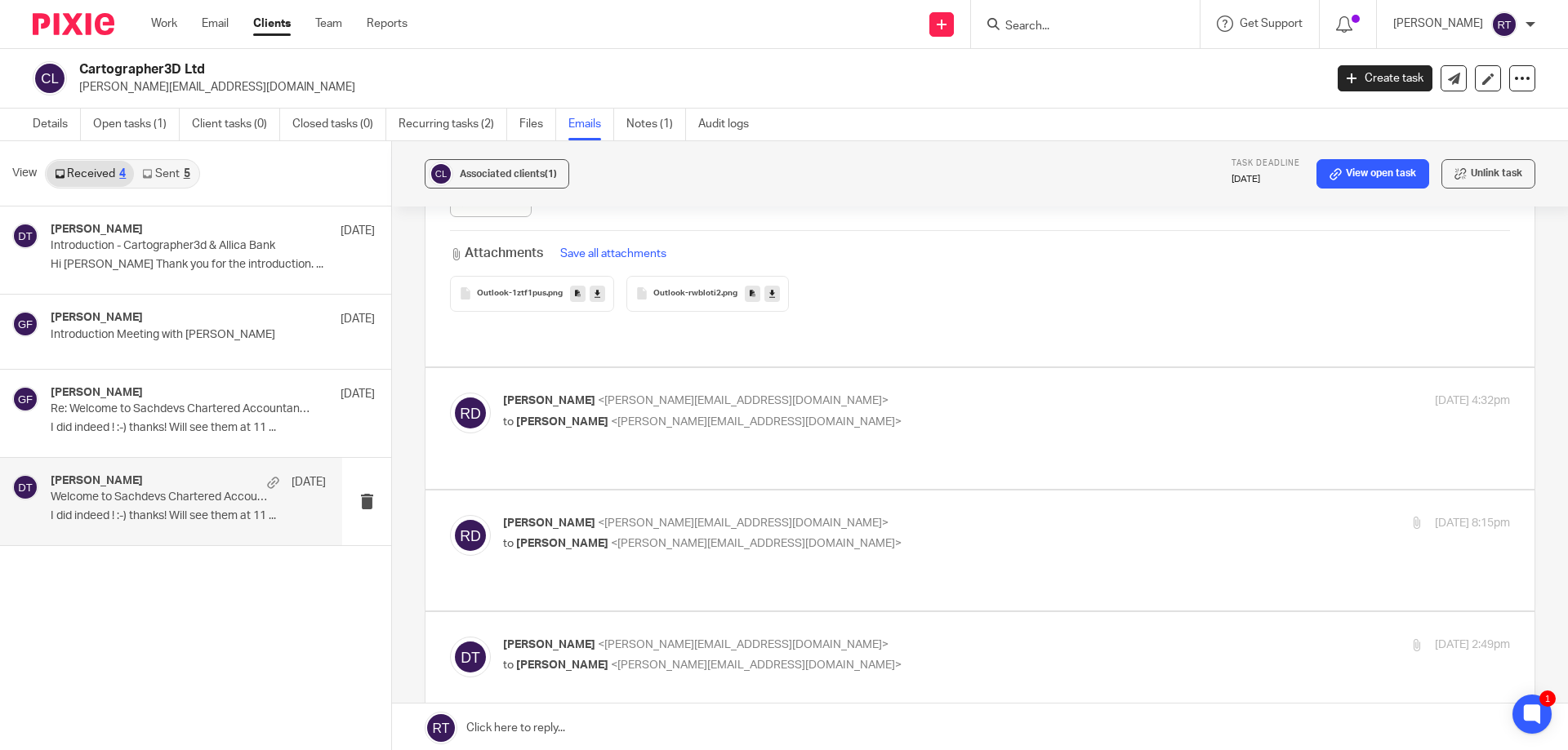
click at [761, 414] on p "to Deanna Templeton <deanna@sachdevs-ca.com>" at bounding box center [838, 423] width 671 height 17
checkbox input "true"
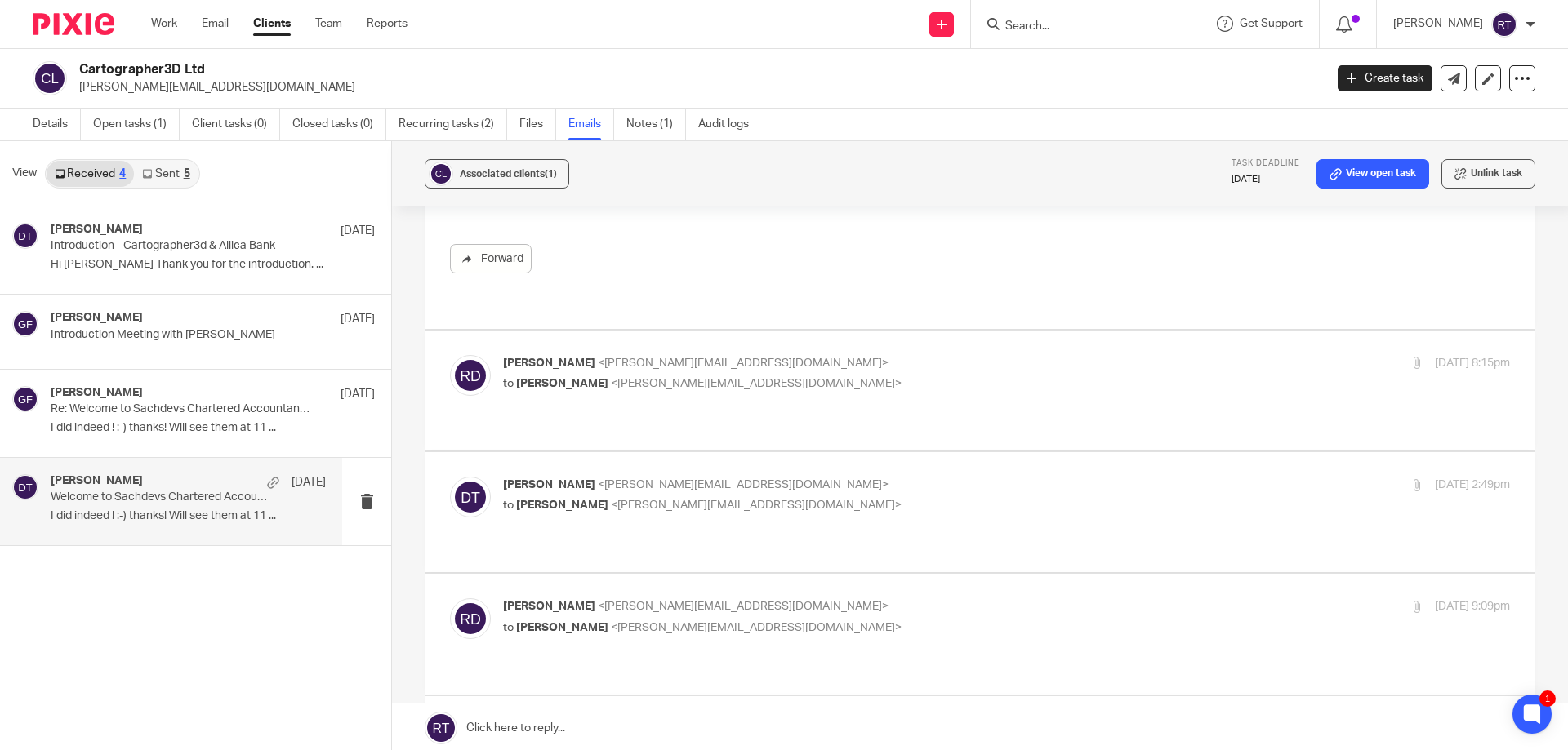
scroll to position [3999, 0]
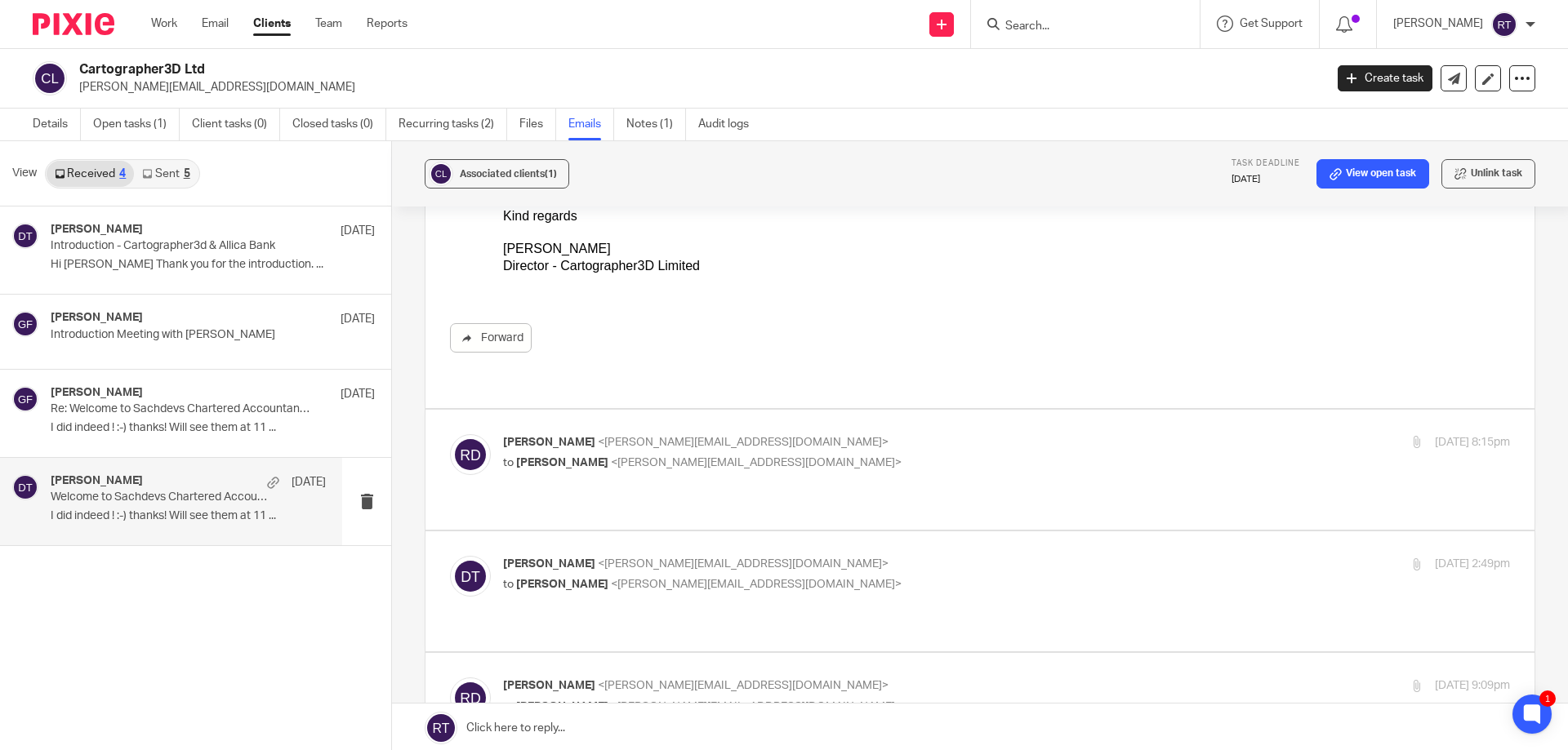
click at [831, 434] on p "Richard Davies <richard@cartographer3d.com>" at bounding box center [838, 443] width 671 height 17
checkbox input "true"
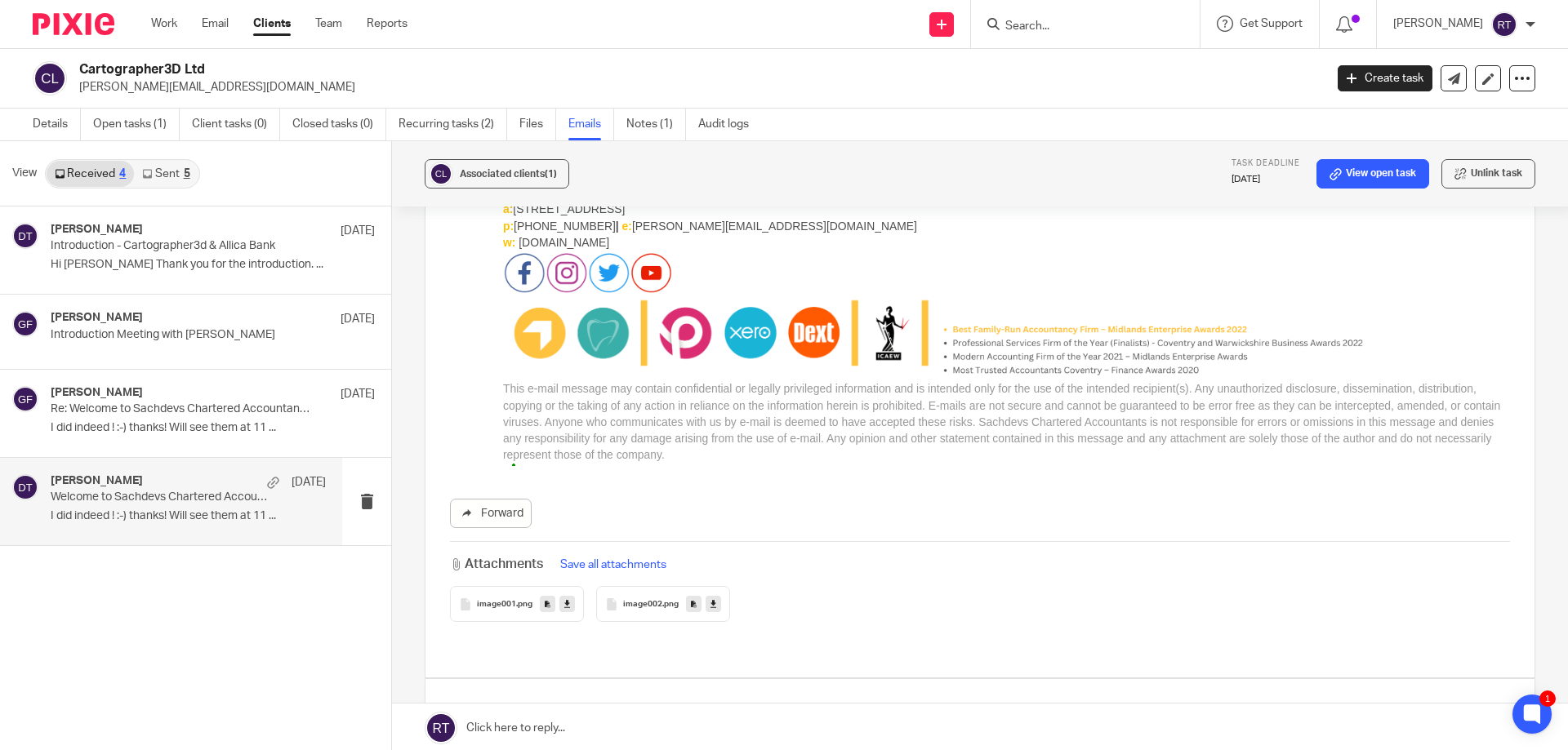
scroll to position [6285, 0]
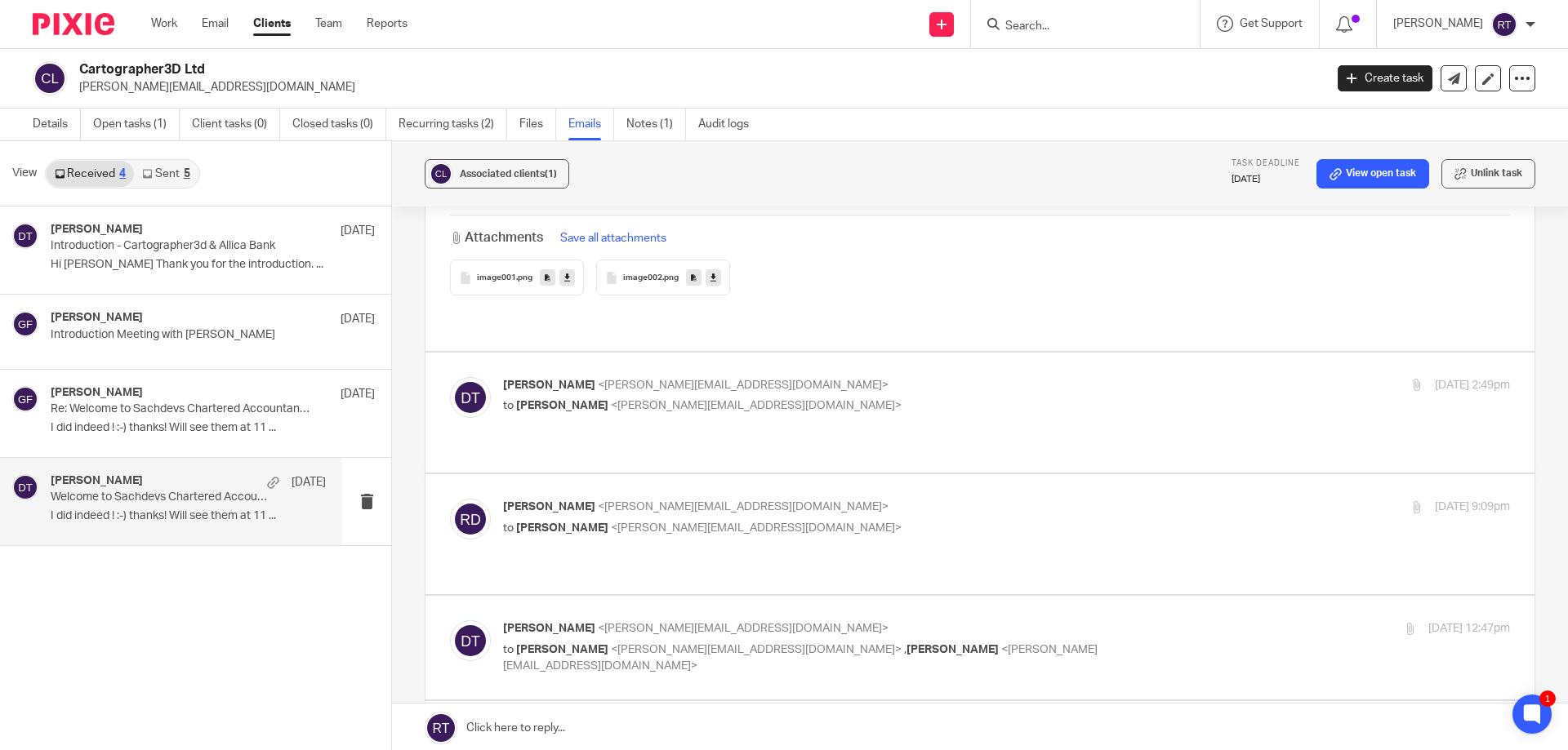
click at [829, 398] on p "to Richard Davies <richard@cartographer3d.com>" at bounding box center [838, 406] width 671 height 17
checkbox input "true"
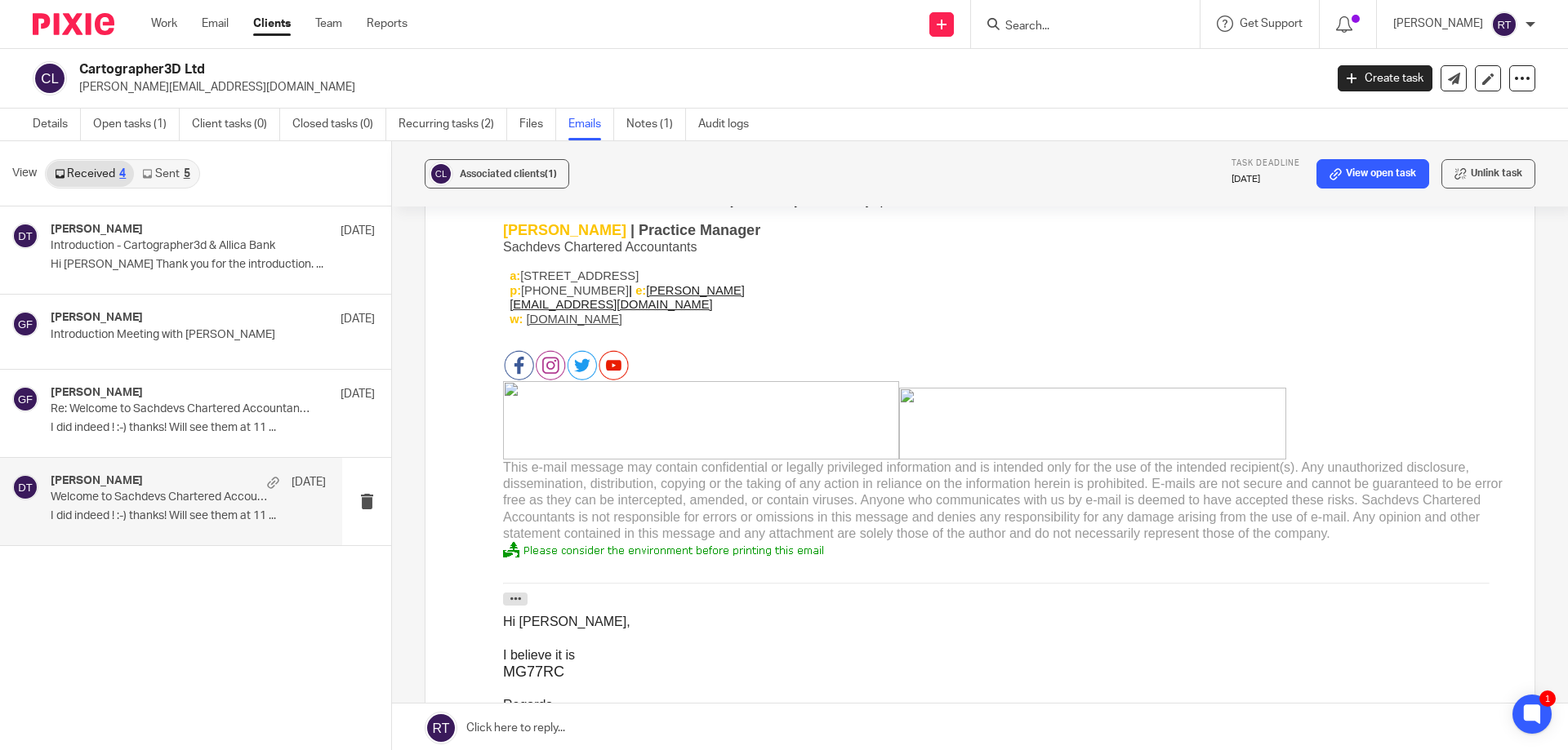
scroll to position [6447, 0]
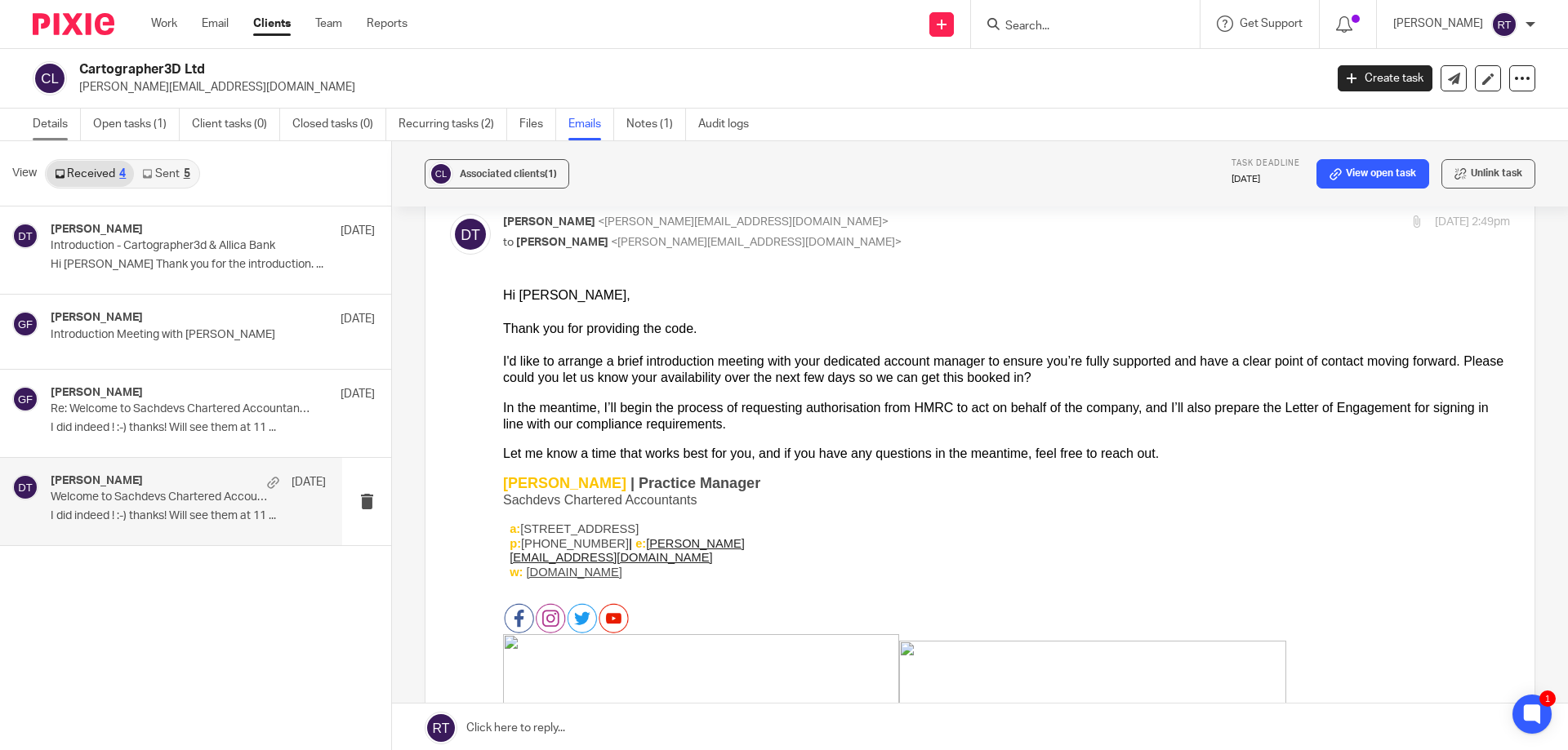
click at [71, 116] on link "Details" at bounding box center [57, 124] width 48 height 32
